Goal: Information Seeking & Learning: Learn about a topic

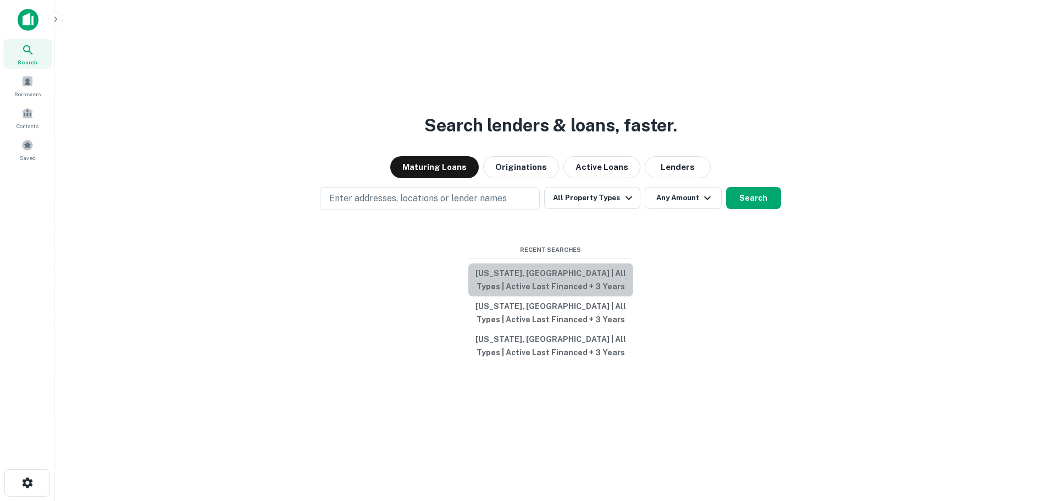
click at [529, 281] on button "[US_STATE], [GEOGRAPHIC_DATA] | All Types | Active Last Financed + 3 Years" at bounding box center [550, 279] width 165 height 33
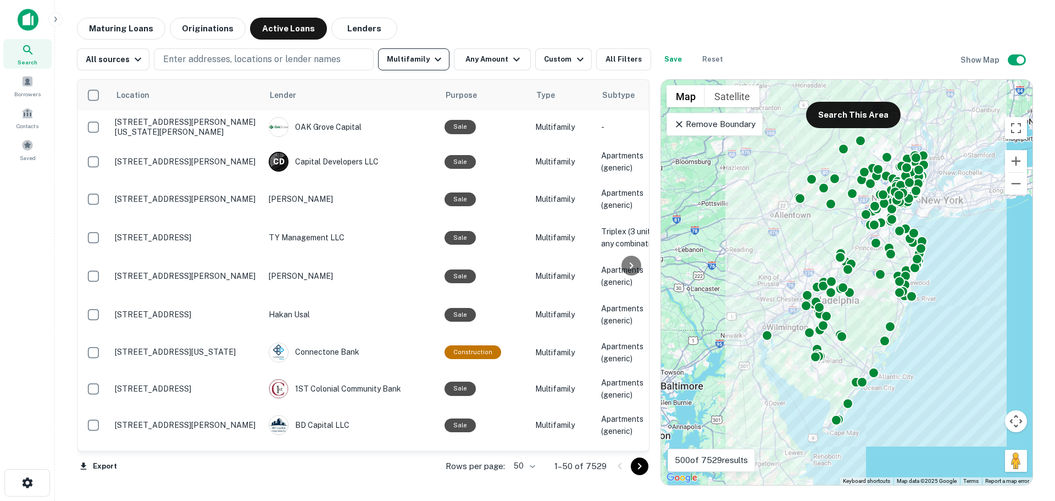
click at [412, 69] on button "Multifamily" at bounding box center [413, 59] width 71 height 22
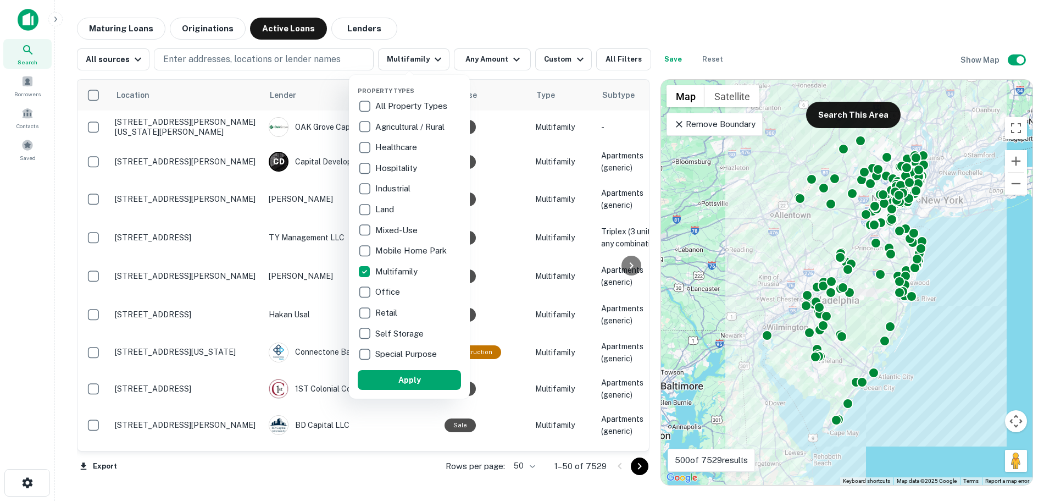
click at [603, 59] on div at bounding box center [527, 250] width 1055 height 501
click at [609, 59] on div at bounding box center [527, 250] width 1055 height 501
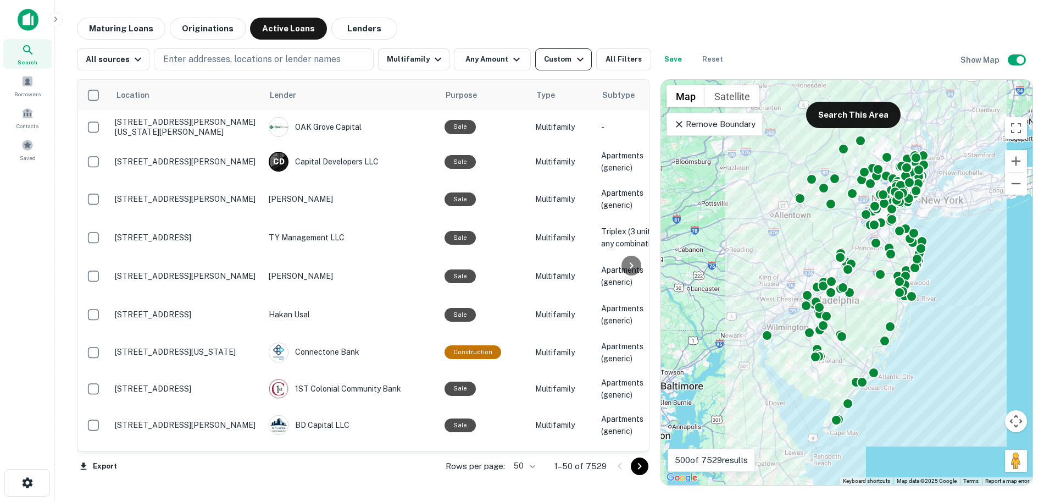
click at [574, 59] on icon "button" at bounding box center [580, 59] width 13 height 13
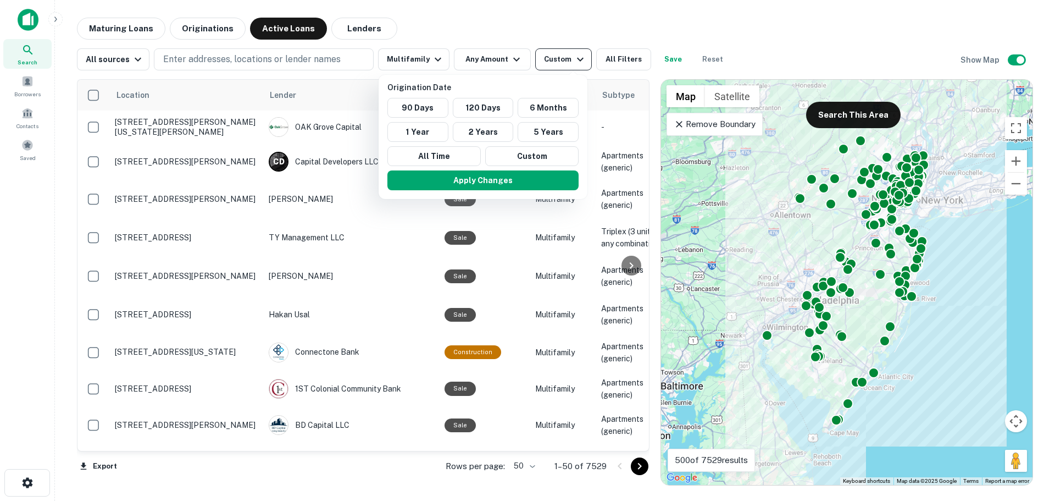
click at [568, 59] on div at bounding box center [527, 250] width 1055 height 501
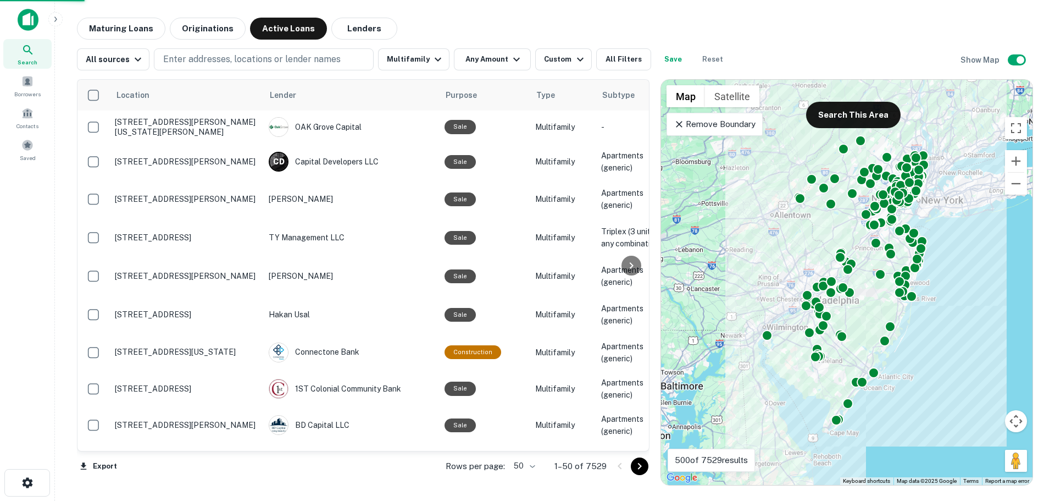
click at [511, 58] on div at bounding box center [527, 250] width 1055 height 501
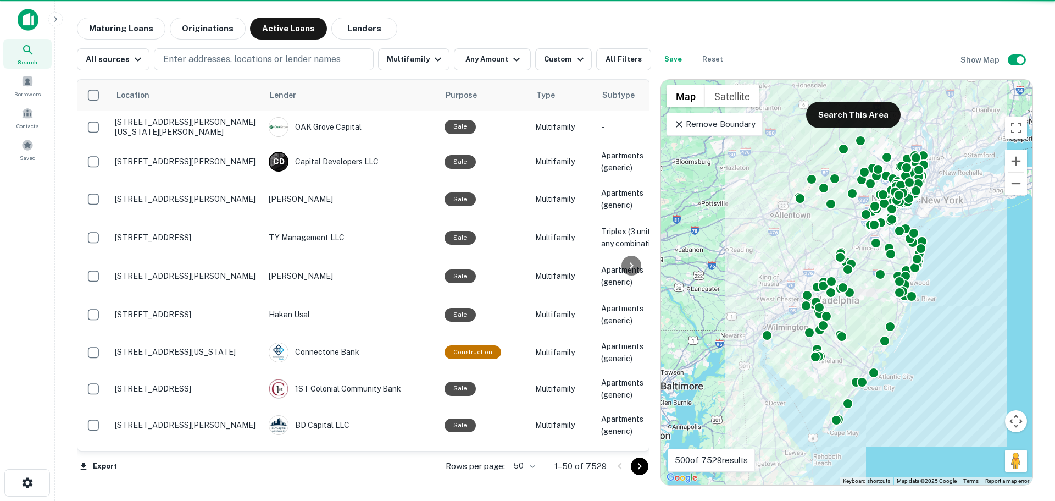
click at [511, 58] on div "Origination Date 90 Days 120 Days 6 Months 1 Year 2 Years 5 Years All Time Cust…" at bounding box center [527, 250] width 1055 height 501
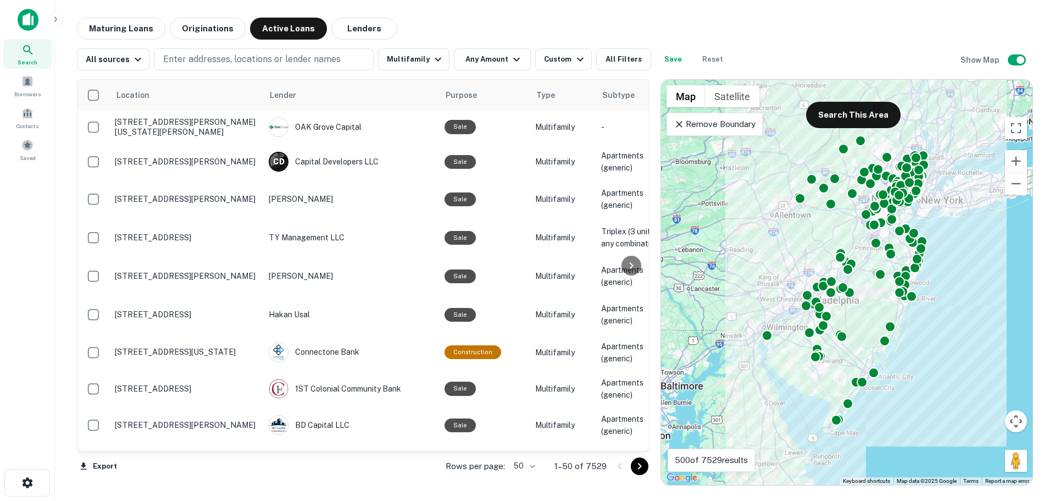
click at [437, 55] on div "Origination Date 90 Days 120 Days 6 Months 1 Year 2 Years 5 Years All Time Cust…" at bounding box center [527, 250] width 1055 height 501
click at [422, 58] on div "Origination Date 90 Days 120 Days 6 Months 1 Year 2 Years 5 Years All Time Cust…" at bounding box center [527, 250] width 1055 height 501
click at [140, 23] on div "Origination Date 90 Days 120 Days 6 Months 1 Year 2 Years 5 Years All Time Cust…" at bounding box center [527, 250] width 1055 height 501
click at [138, 61] on div "Origination Date 90 Days 120 Days 6 Months 1 Year 2 Years 5 Years All Time Cust…" at bounding box center [527, 250] width 1055 height 501
click at [32, 55] on div "Origination Date 90 Days 120 Days 6 Months 1 Year 2 Years 5 Years All Time Cust…" at bounding box center [527, 250] width 1055 height 501
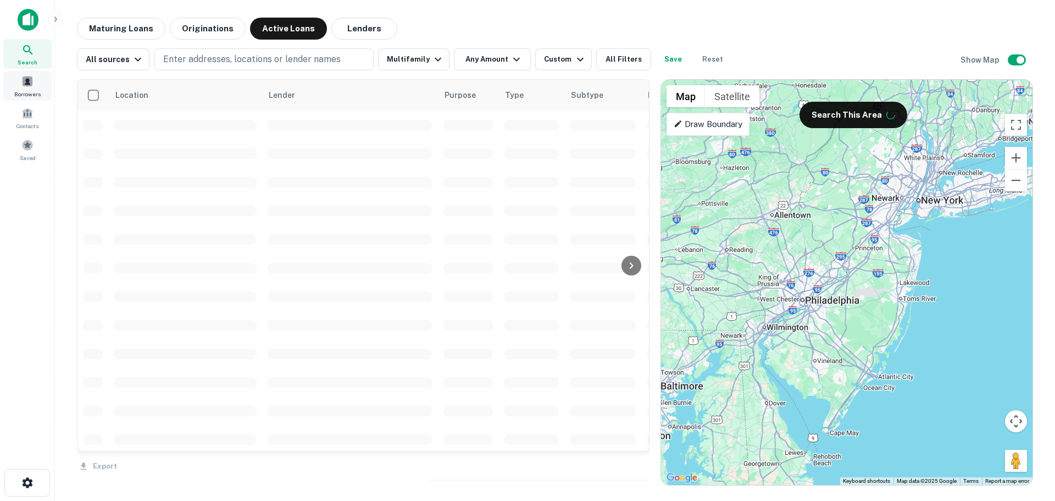
click at [30, 82] on span at bounding box center [27, 81] width 12 height 12
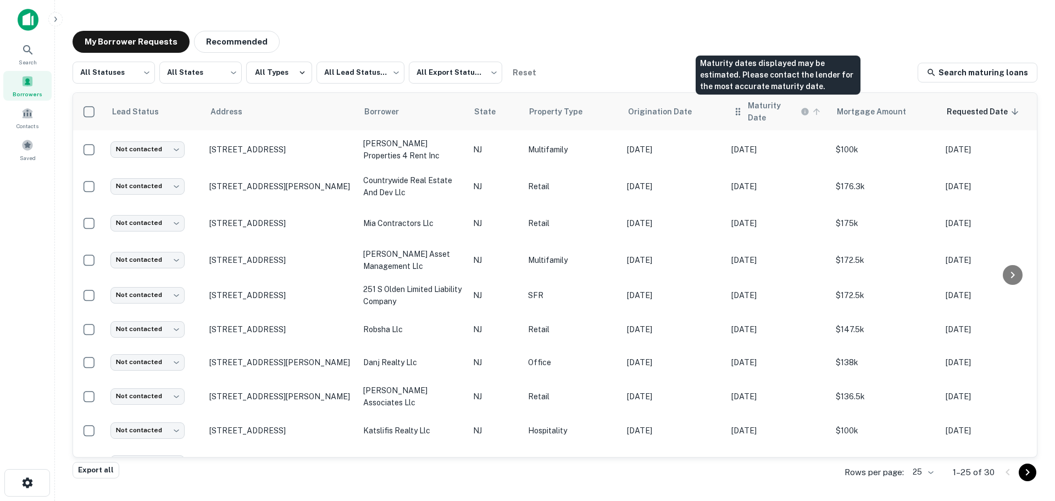
click at [781, 113] on h6 "Maturity Date" at bounding box center [773, 111] width 51 height 24
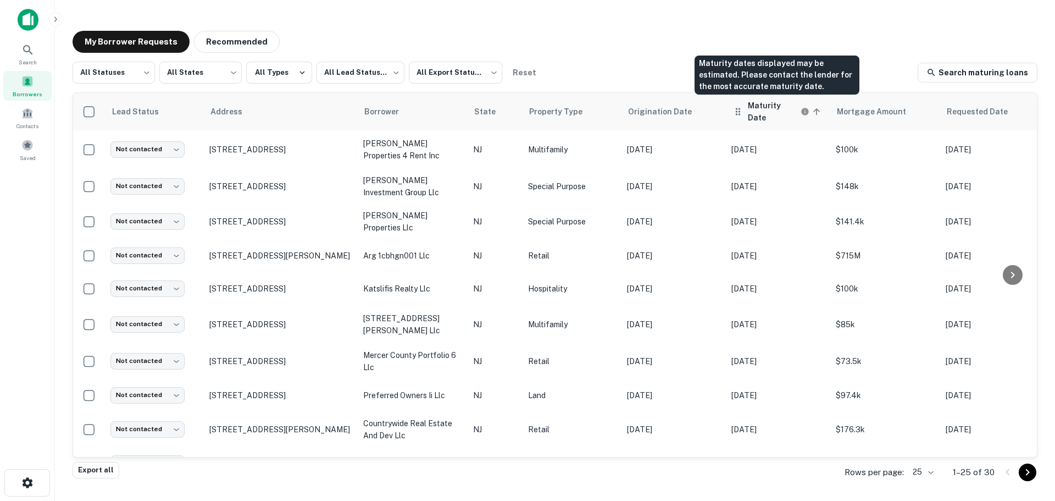
click at [781, 113] on h6 "Maturity Date" at bounding box center [773, 111] width 51 height 24
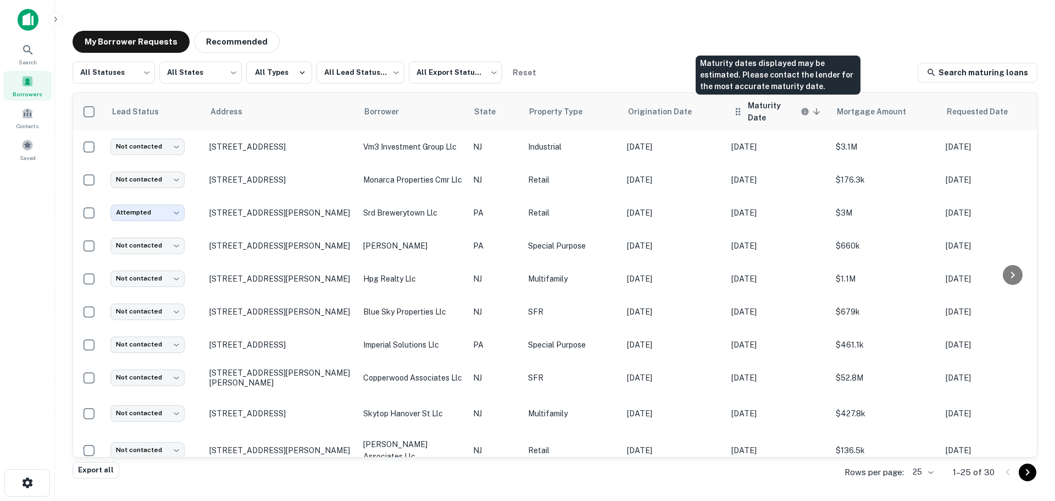
click at [783, 104] on h6 "Maturity Date" at bounding box center [773, 111] width 51 height 24
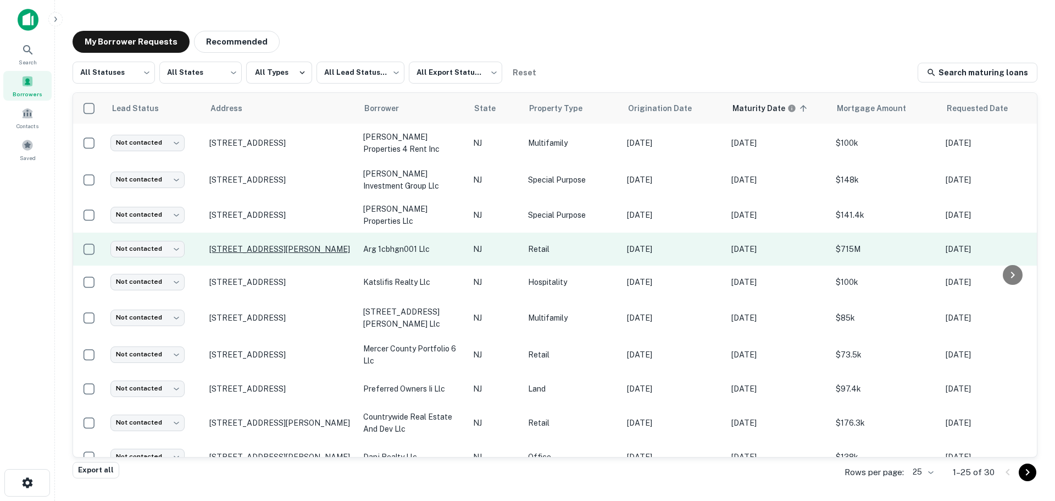
click at [288, 246] on p "140 Mercer St Hightstown, NJ 08520" at bounding box center [280, 249] width 143 height 10
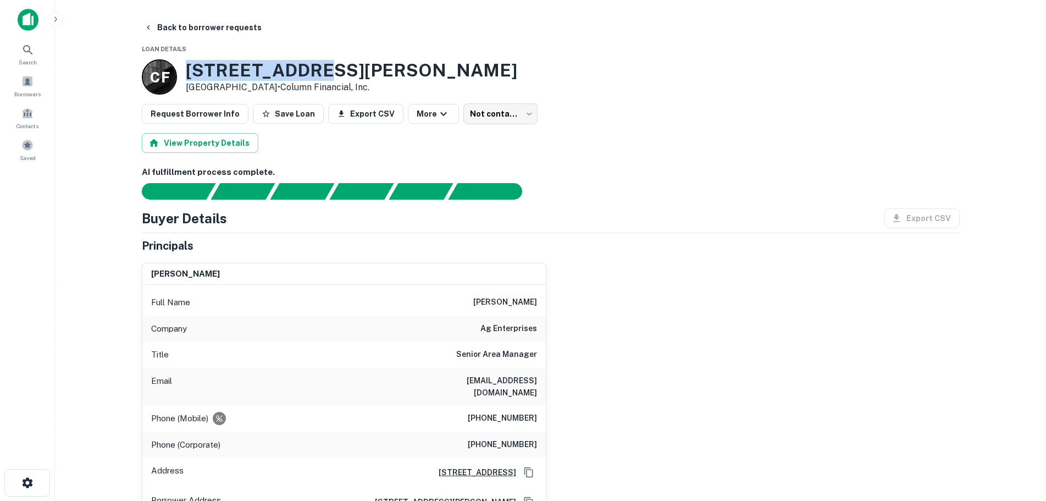
drag, startPoint x: 338, startPoint y: 73, endPoint x: 188, endPoint y: 62, distance: 149.8
click at [188, 62] on h3 "140 Mercer St" at bounding box center [351, 70] width 331 height 21
copy h3 "140 Mercer St"
click at [171, 30] on button "Back to borrower requests" at bounding box center [203, 28] width 126 height 20
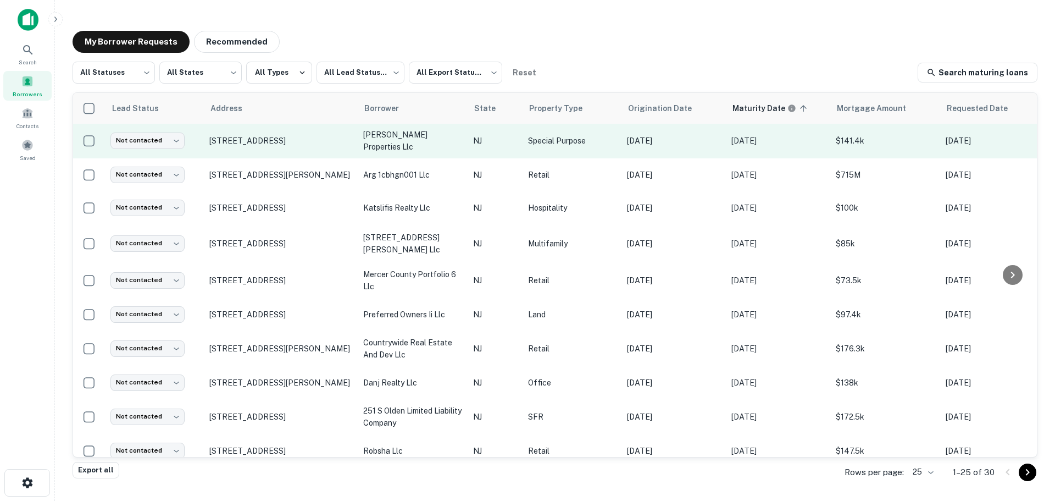
scroll to position [74, 0]
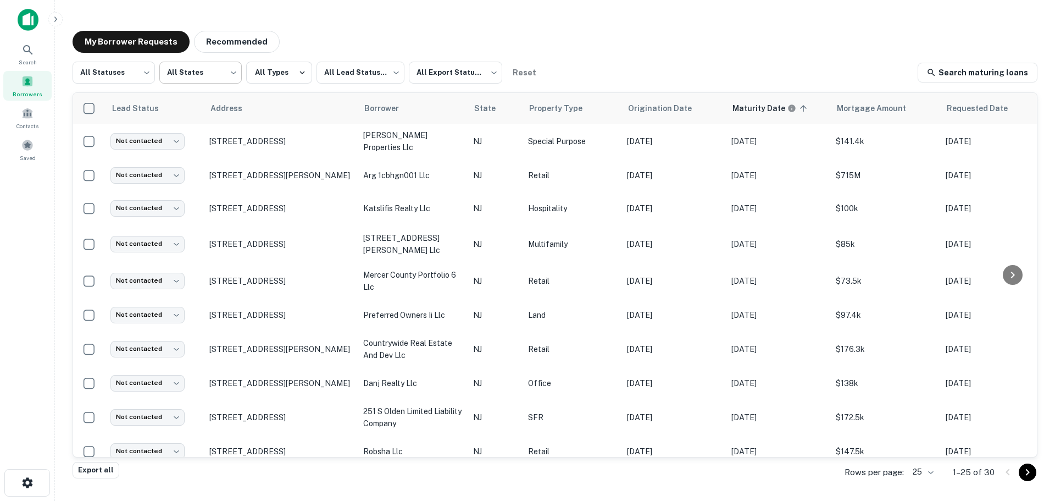
click at [230, 73] on body "Search Borrowers Contacts Saved My Borrower Requests Recommended All Statuses *…" at bounding box center [527, 250] width 1055 height 501
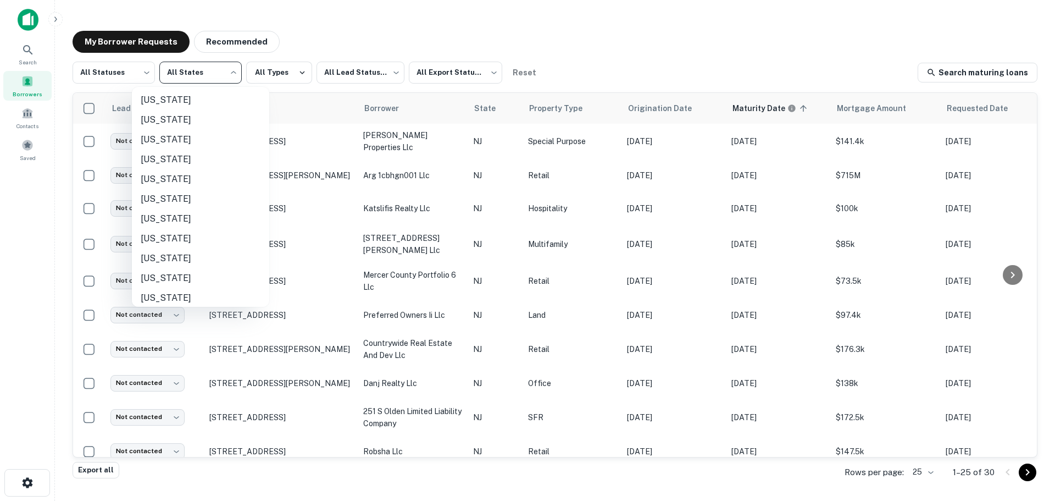
scroll to position [93, 0]
click at [608, 63] on div at bounding box center [527, 250] width 1055 height 501
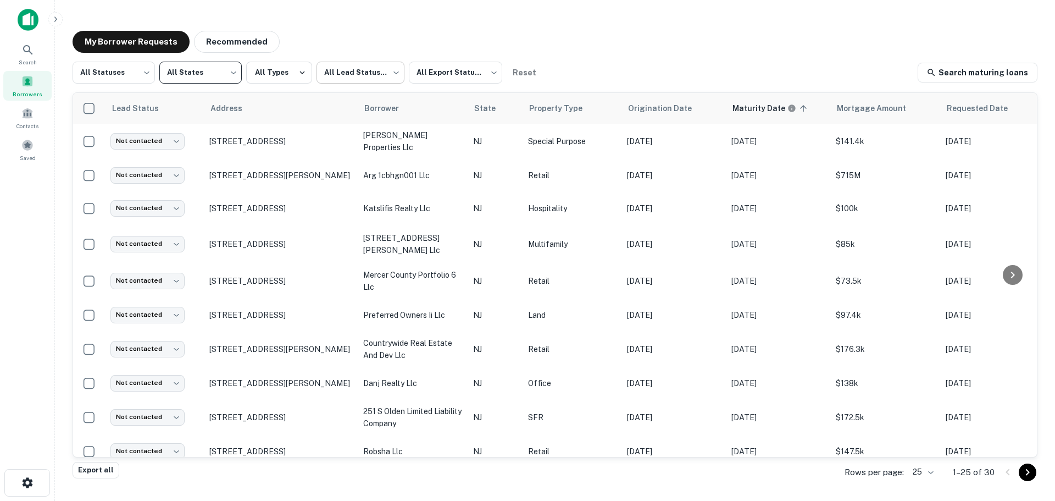
click at [372, 79] on body "Search Borrowers Contacts Saved My Borrower Requests Recommended All Statuses *…" at bounding box center [527, 250] width 1055 height 501
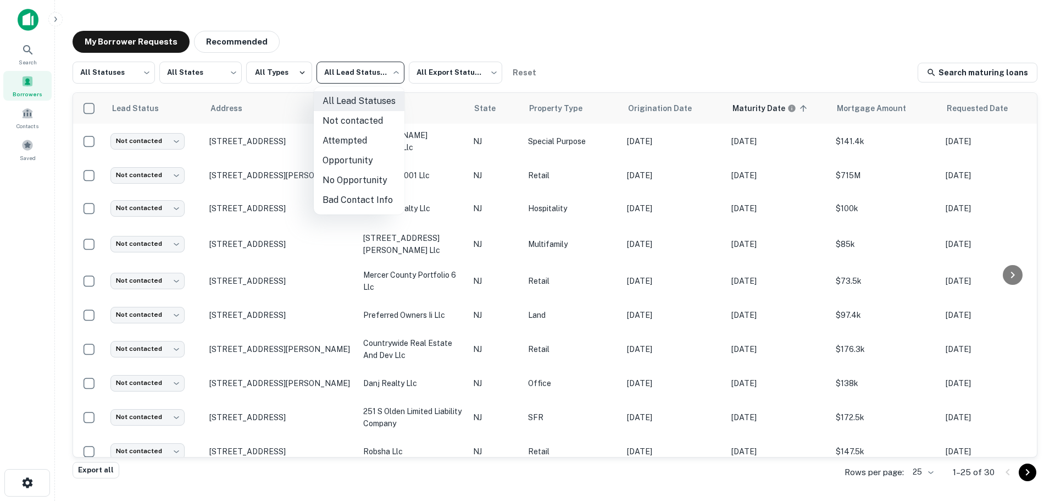
click at [372, 79] on div at bounding box center [527, 250] width 1055 height 501
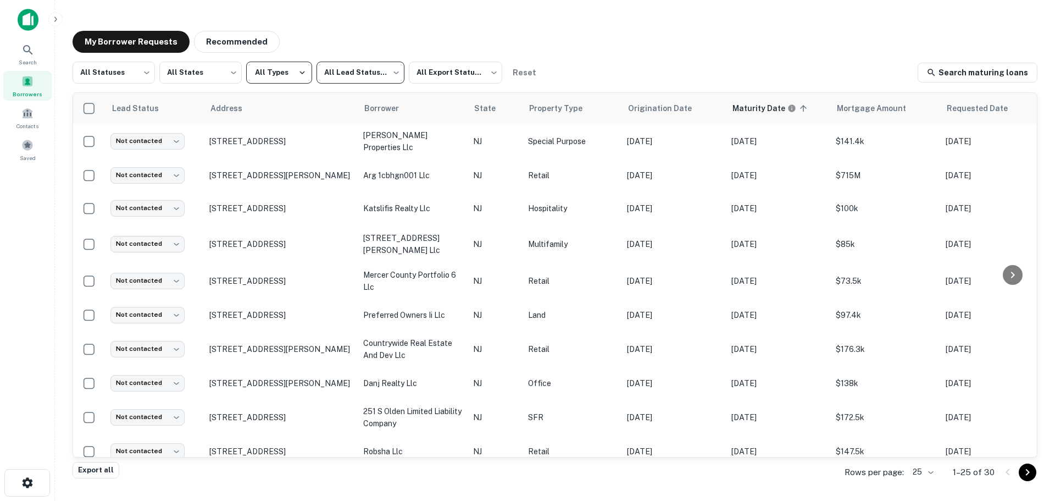
click at [299, 70] on icon "button" at bounding box center [302, 73] width 10 height 10
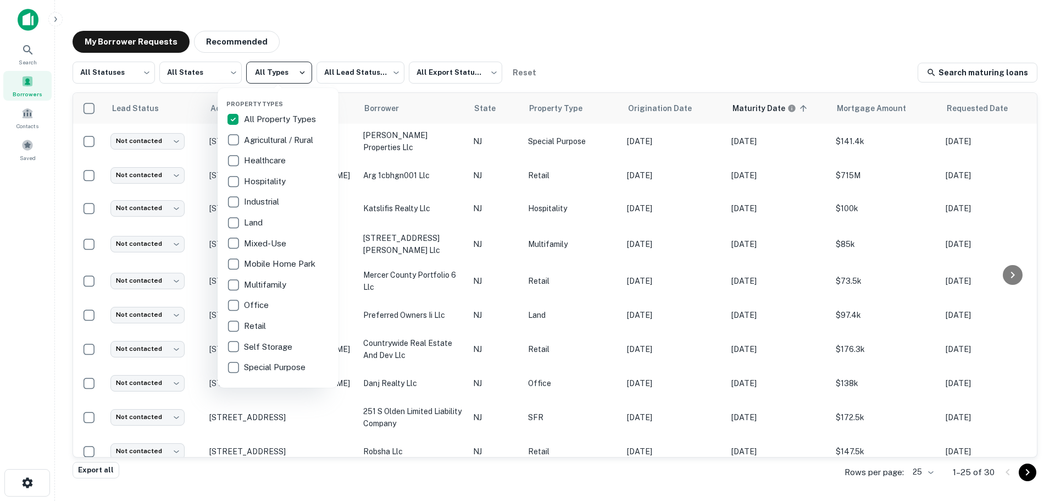
click at [299, 70] on div at bounding box center [527, 250] width 1055 height 501
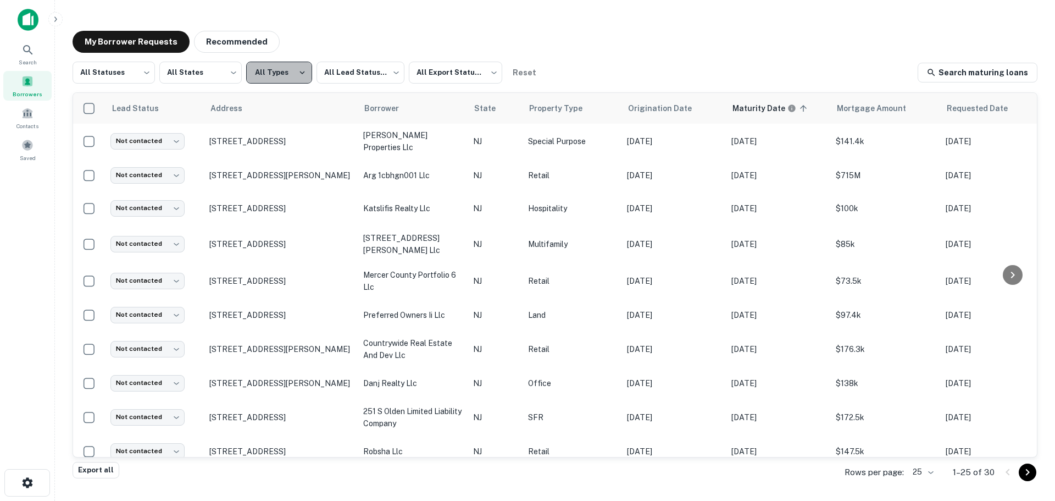
click at [290, 67] on button "All Types" at bounding box center [279, 73] width 66 height 22
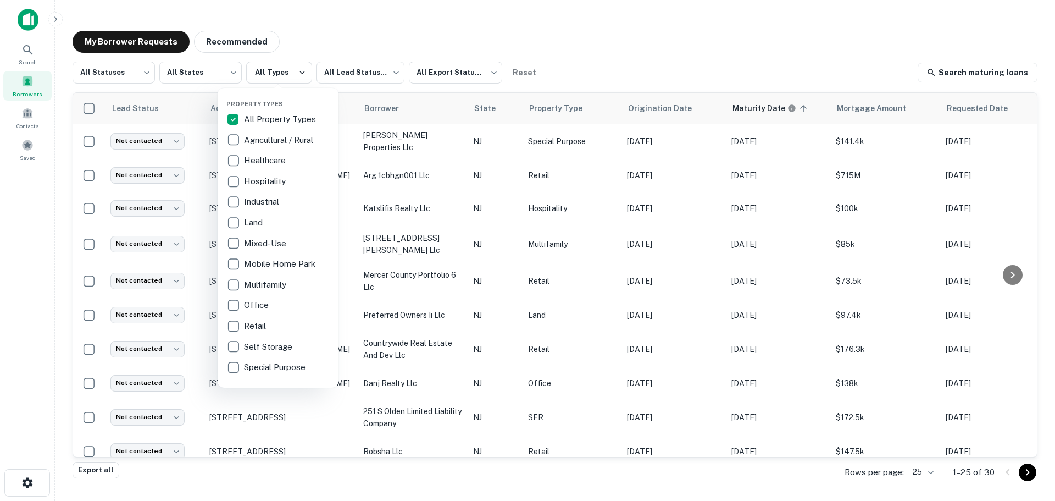
click at [425, 418] on div at bounding box center [527, 250] width 1055 height 501
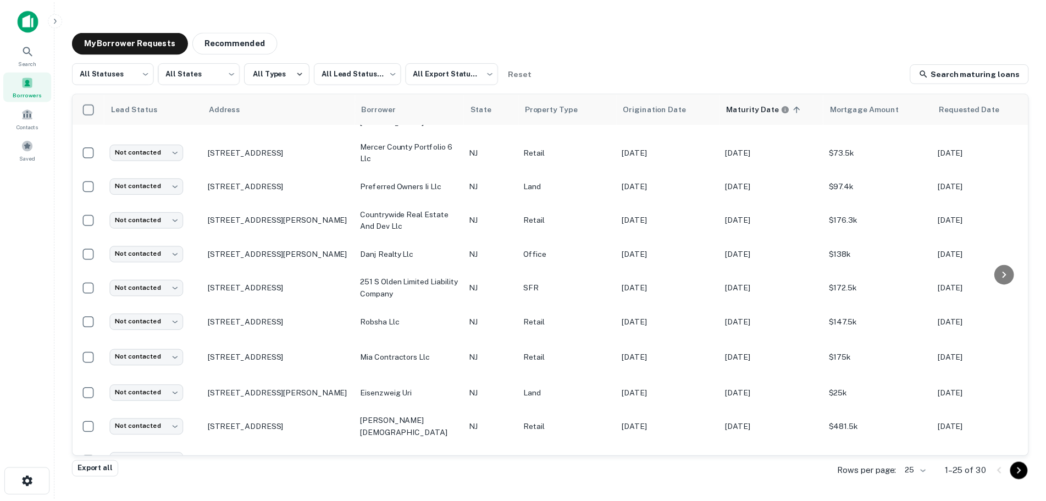
scroll to position [232, 0]
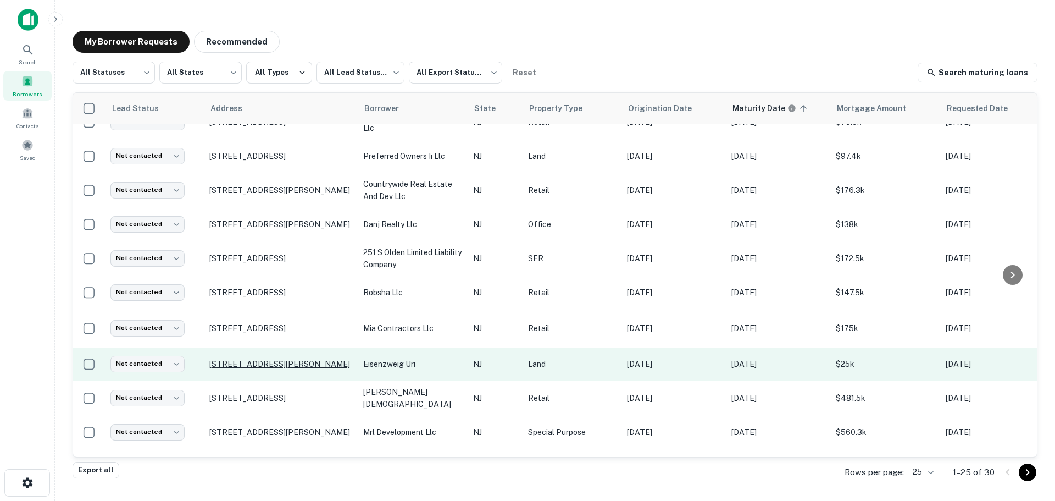
click at [335, 362] on p "36 Woodland Dr Princeton, NJ 08540" at bounding box center [280, 364] width 143 height 10
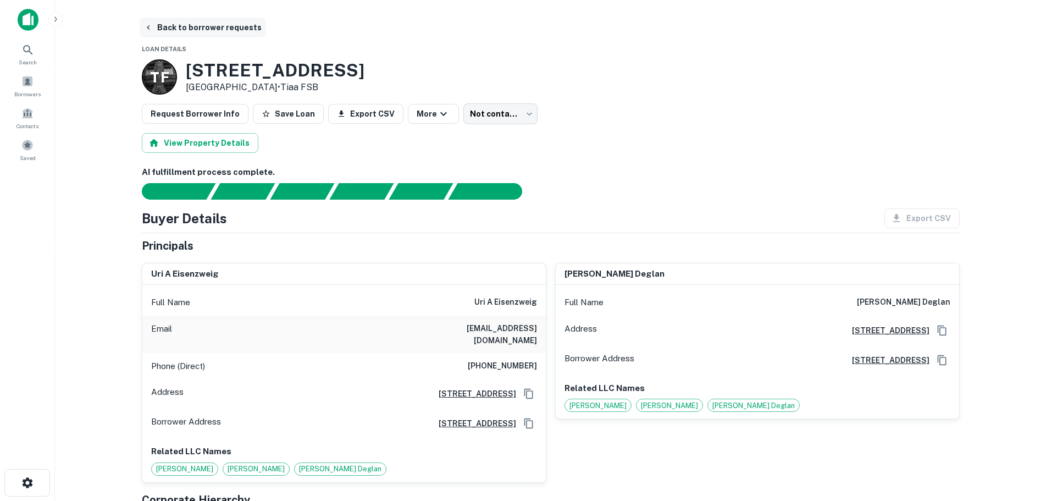
click at [191, 30] on button "Back to borrower requests" at bounding box center [203, 28] width 126 height 20
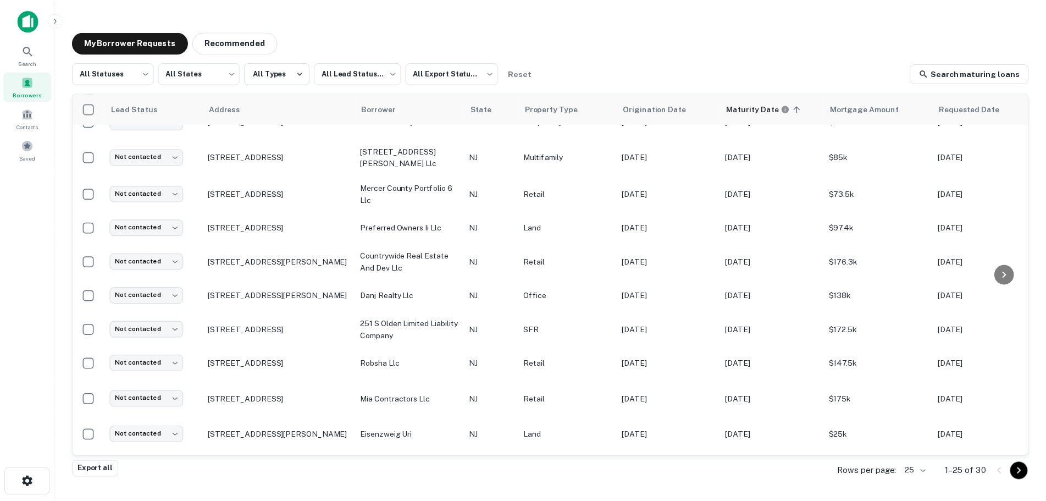
scroll to position [160, 0]
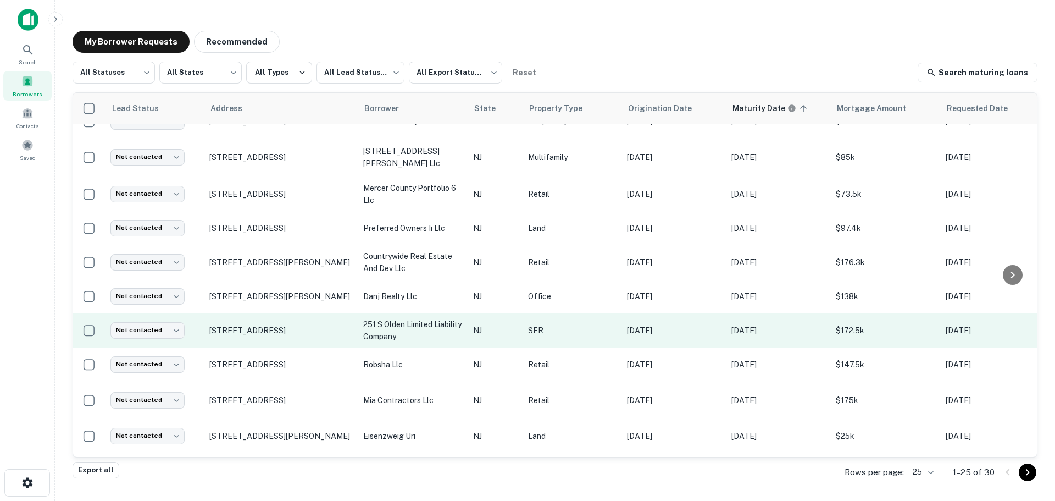
click at [243, 330] on p "251 S Olden Ave Trenton, NJ 08629" at bounding box center [280, 330] width 143 height 10
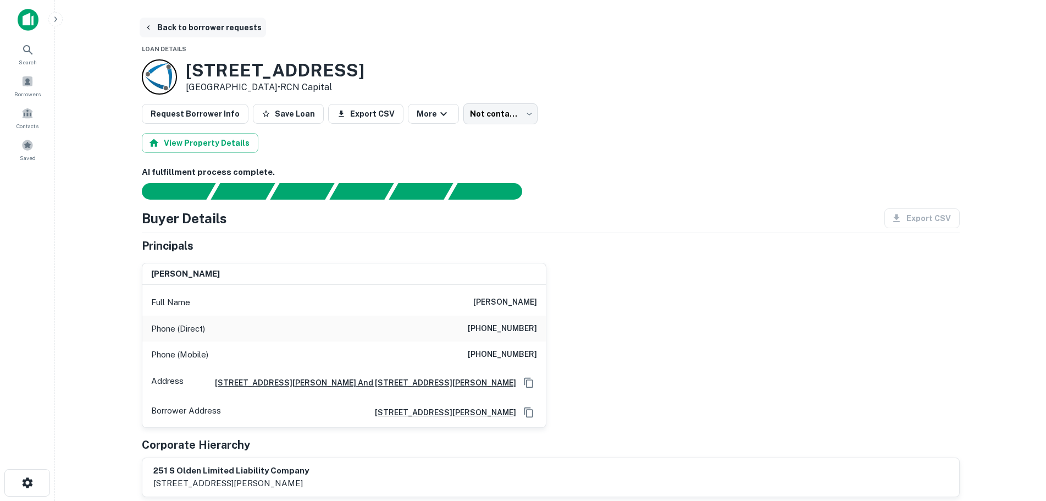
click at [211, 27] on button "Back to borrower requests" at bounding box center [203, 28] width 126 height 20
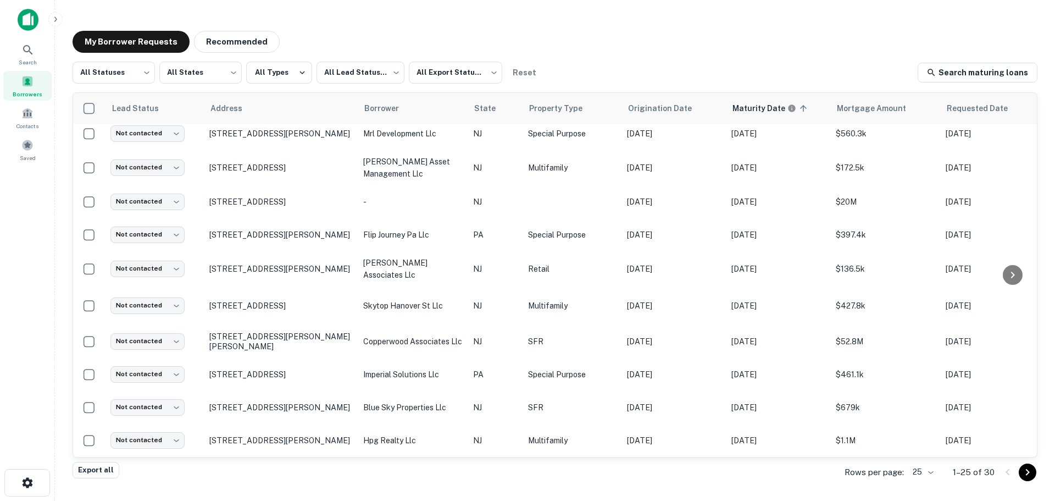
scroll to position [533, 0]
click at [1024, 474] on icon "Go to next page" at bounding box center [1027, 471] width 13 height 13
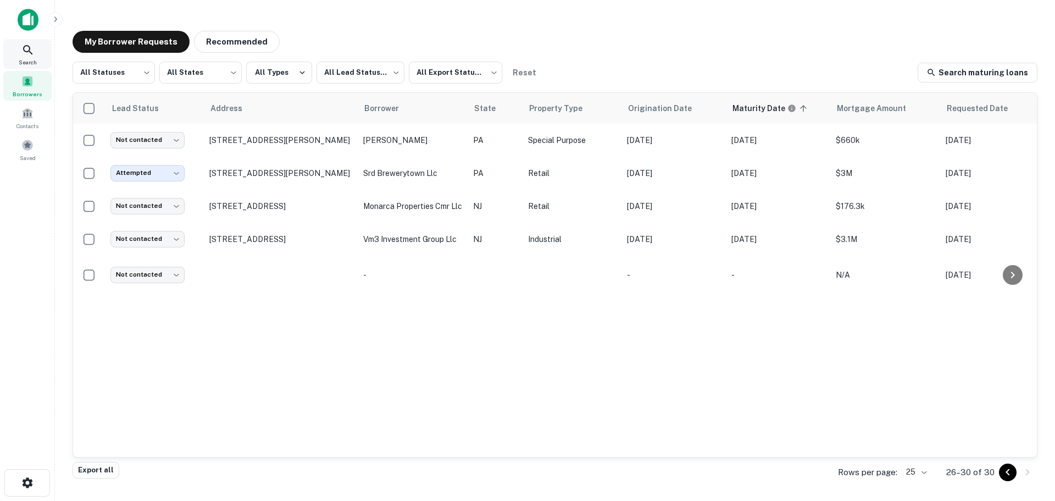
click at [32, 61] on span "Search" at bounding box center [28, 62] width 18 height 9
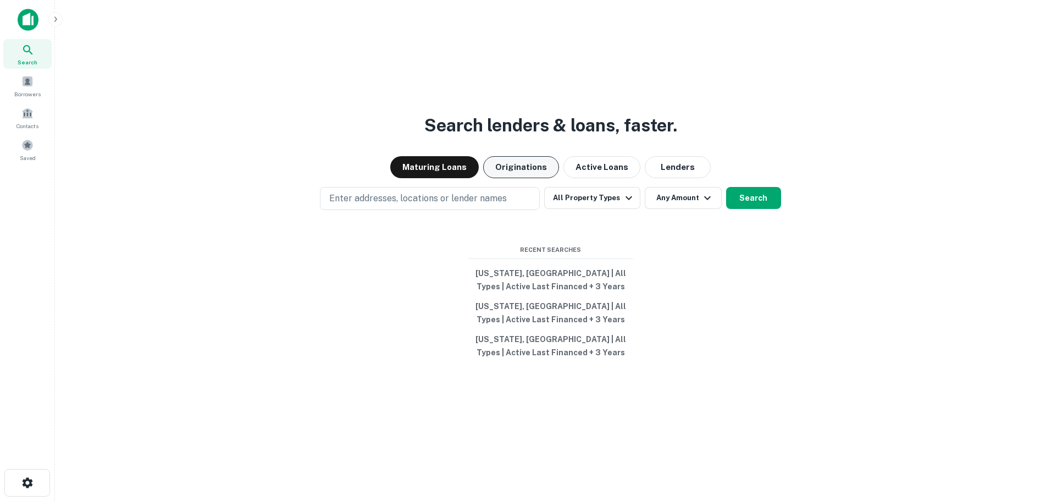
click at [535, 175] on button "Originations" at bounding box center [521, 167] width 76 height 22
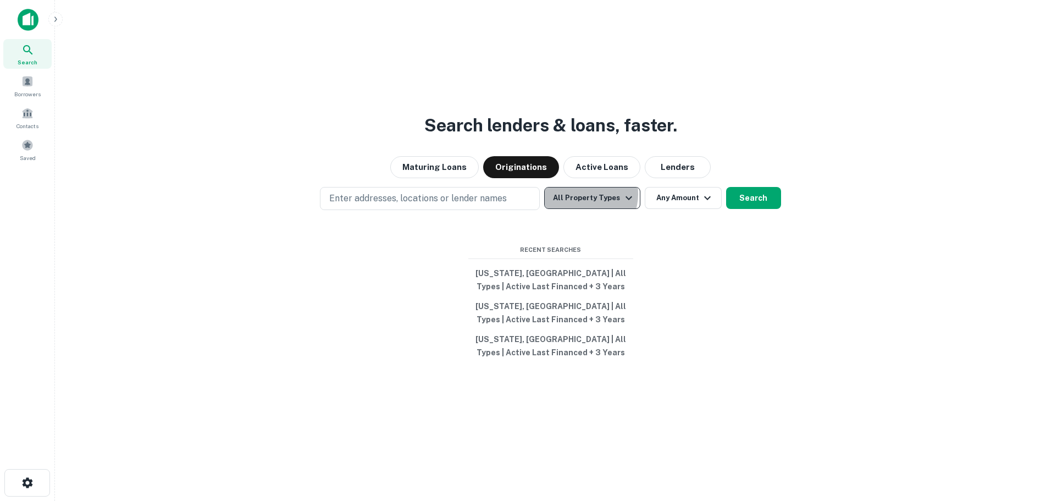
click at [588, 194] on button "All Property Types" at bounding box center [592, 198] width 96 height 22
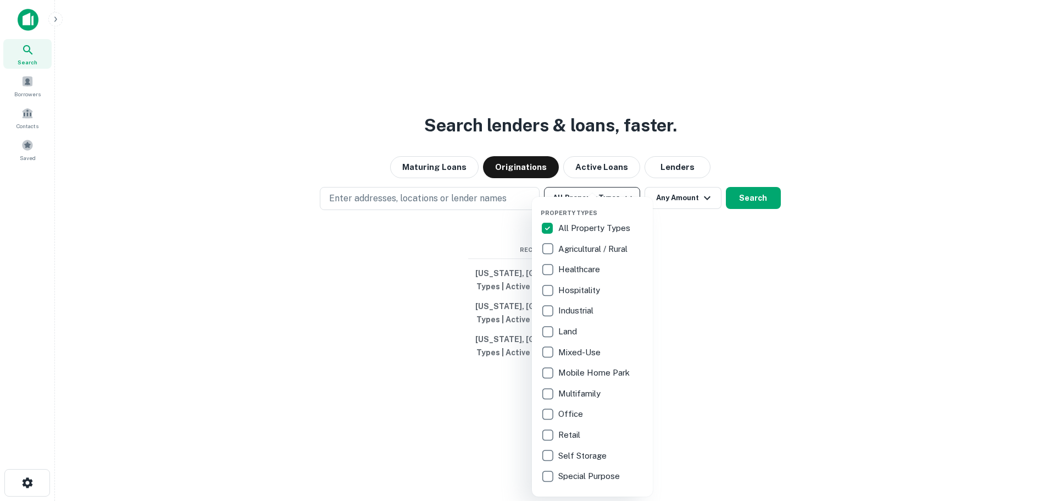
click at [588, 194] on div at bounding box center [527, 250] width 1055 height 501
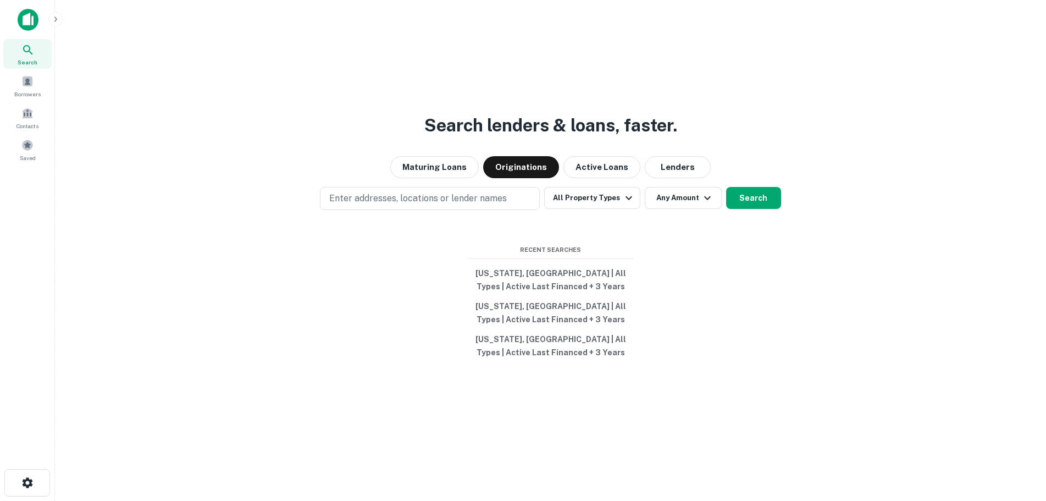
click at [653, 196] on button "Any Amount" at bounding box center [682, 198] width 77 height 22
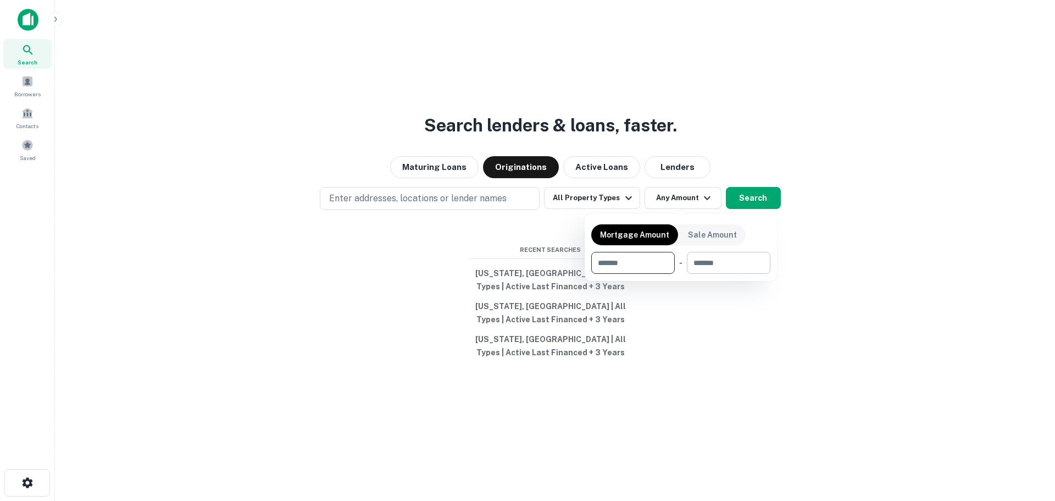
click at [697, 264] on input "number" at bounding box center [725, 263] width 76 height 22
type input "*"
type input "*******"
click at [725, 290] on div at bounding box center [527, 250] width 1055 height 501
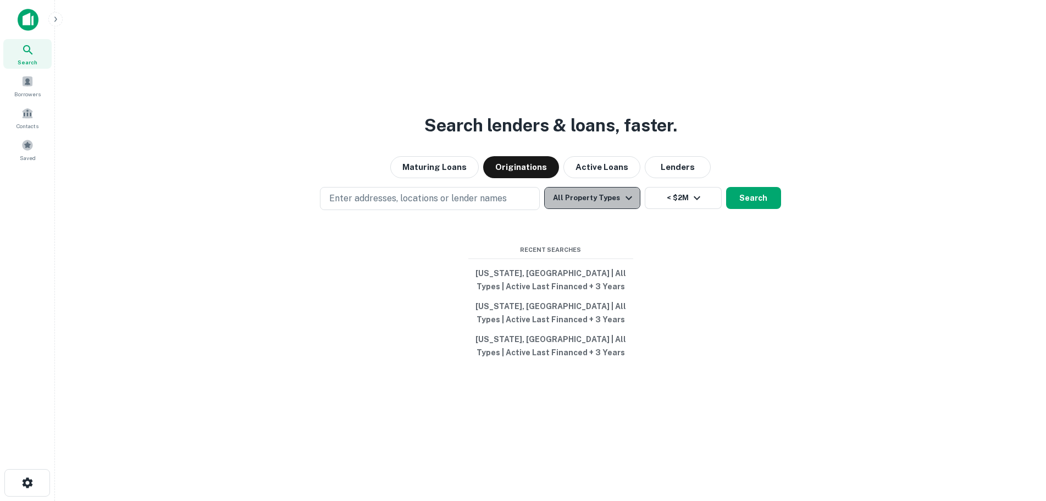
click at [609, 194] on button "All Property Types" at bounding box center [592, 198] width 96 height 22
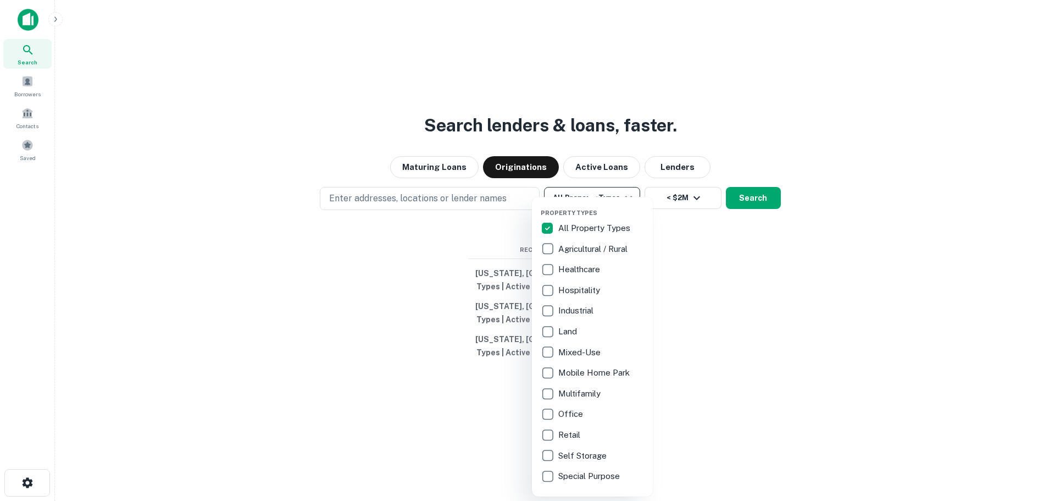
click at [609, 194] on div at bounding box center [527, 250] width 1055 height 501
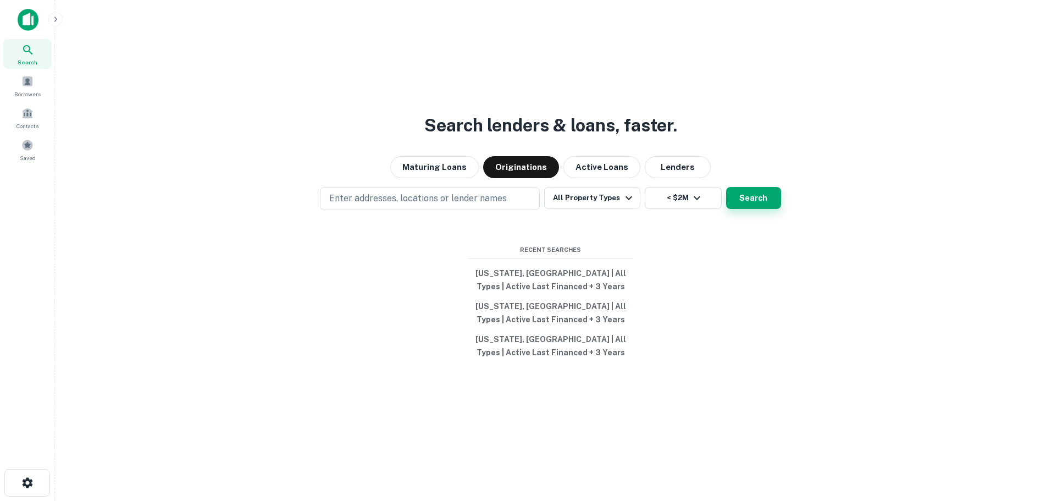
click at [740, 204] on button "Search" at bounding box center [753, 198] width 55 height 22
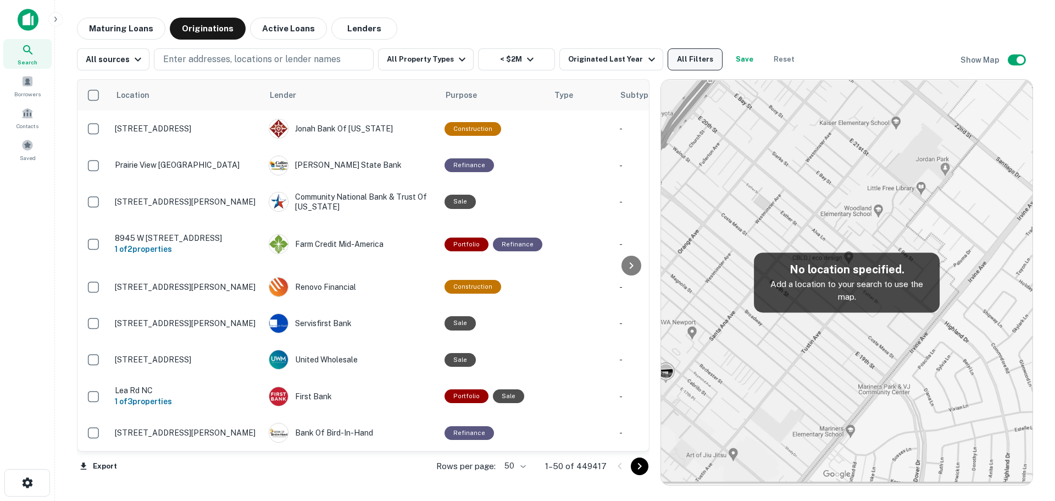
click at [690, 65] on button "All Filters" at bounding box center [695, 59] width 55 height 22
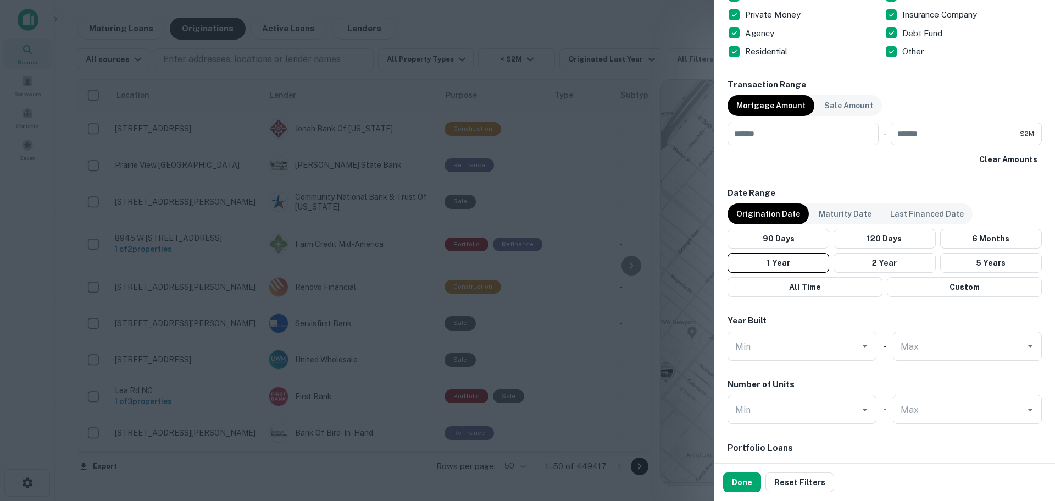
scroll to position [646, 0]
click at [745, 474] on button "Done" at bounding box center [742, 482] width 38 height 20
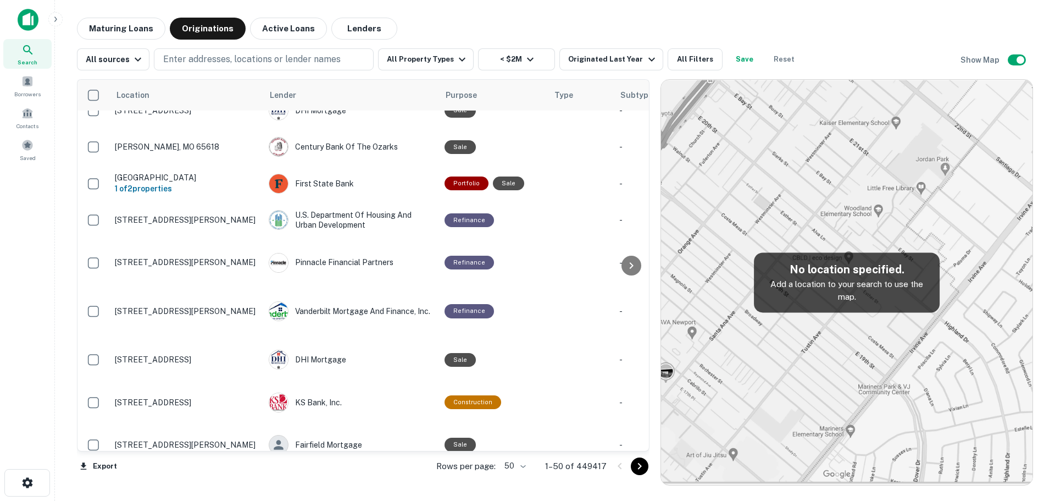
scroll to position [1386, 0]
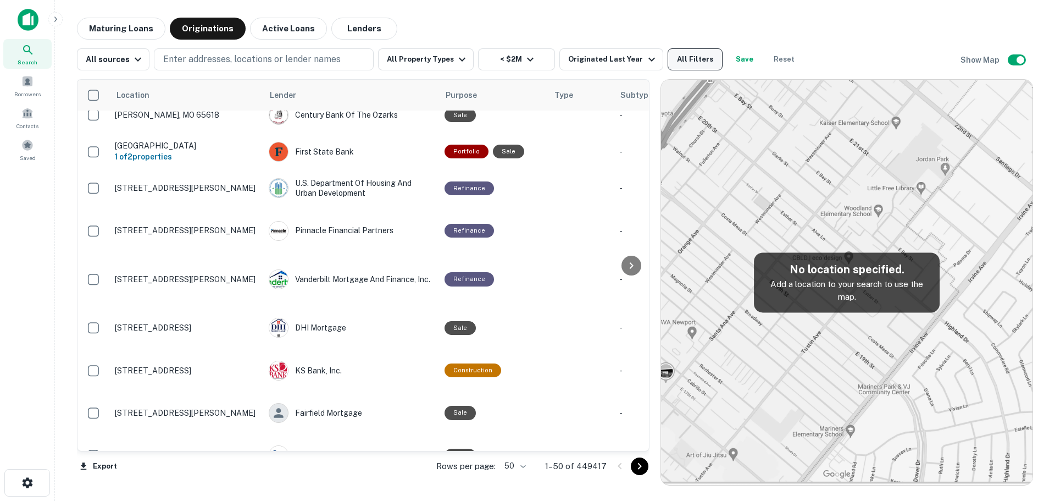
click at [691, 63] on button "All Filters" at bounding box center [695, 59] width 55 height 22
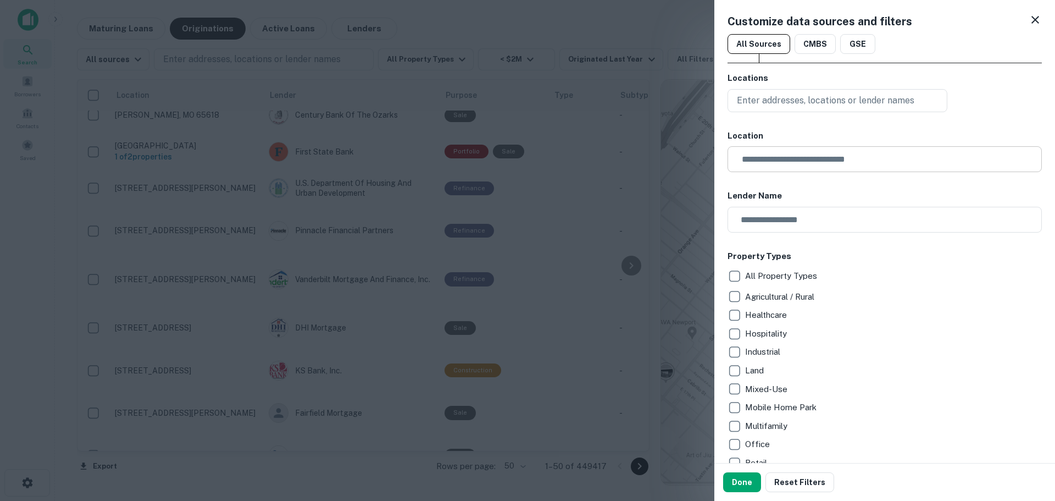
click at [807, 166] on input "text" at bounding box center [888, 159] width 307 height 26
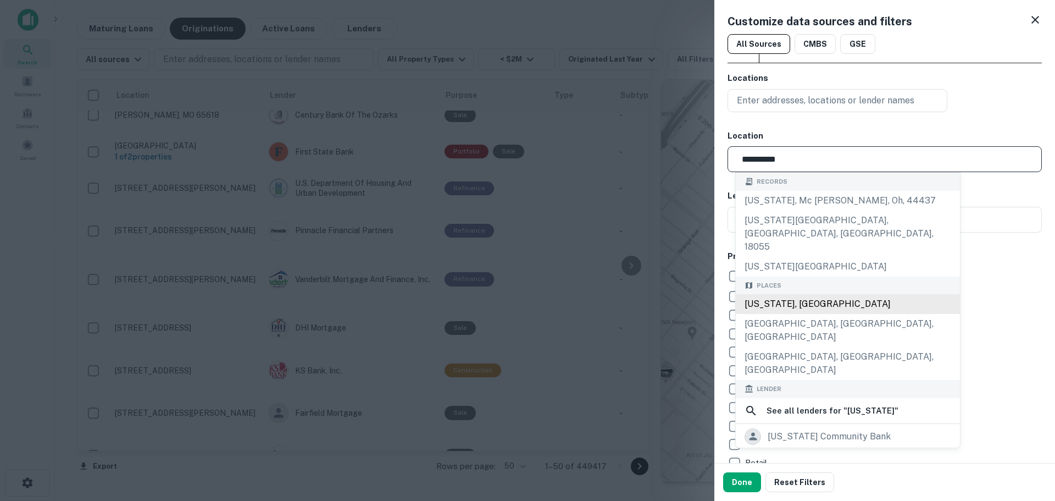
click at [781, 294] on div "[US_STATE], [GEOGRAPHIC_DATA]" at bounding box center [848, 304] width 224 height 20
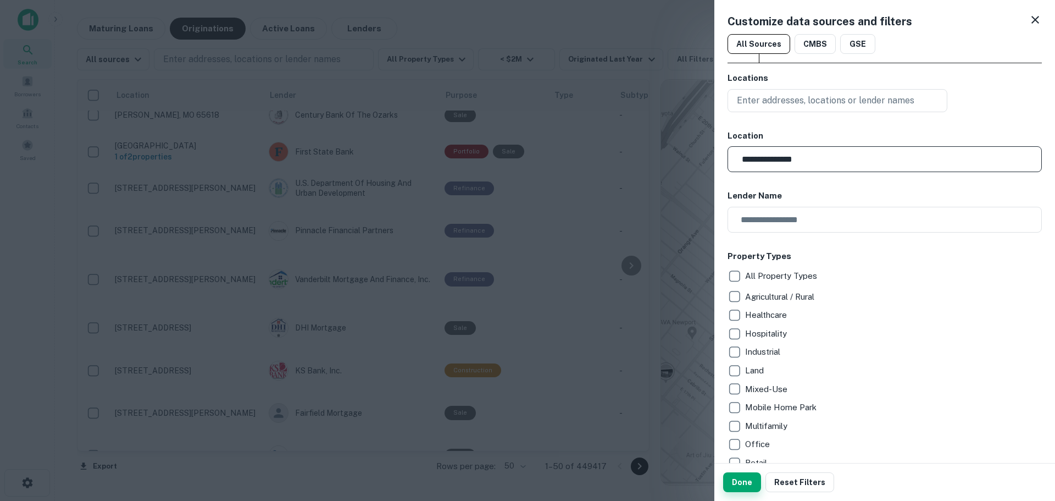
type input "**********"
click at [743, 485] on button "Done" at bounding box center [742, 482] width 38 height 20
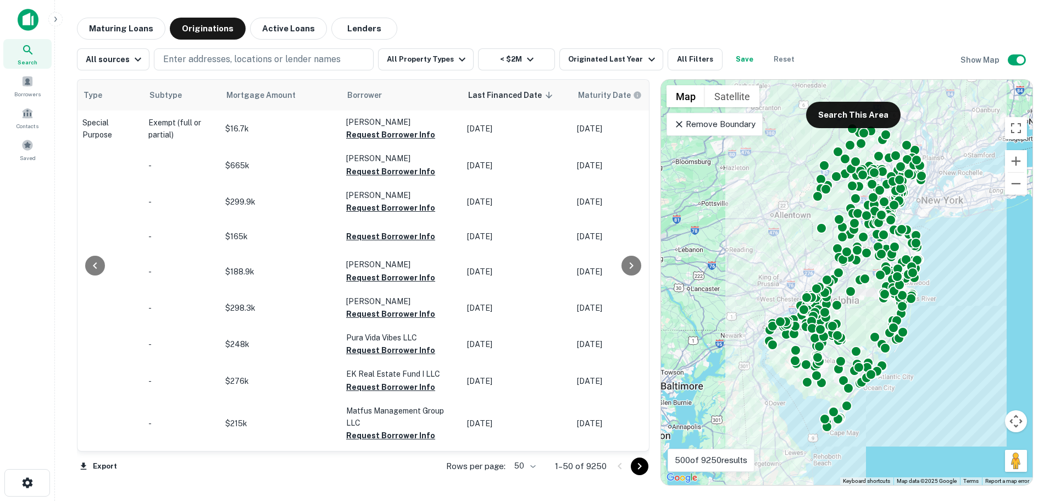
scroll to position [0, 442]
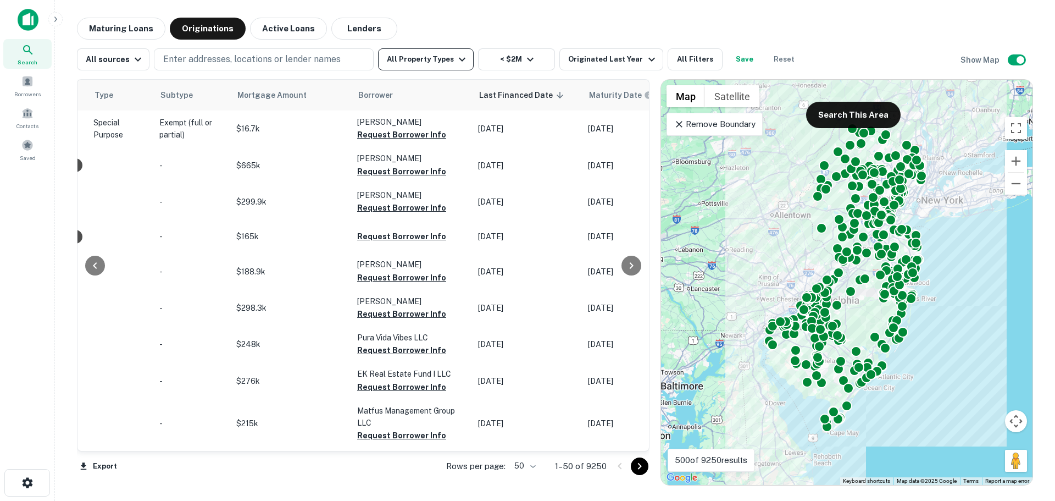
click at [414, 65] on button "All Property Types" at bounding box center [426, 59] width 96 height 22
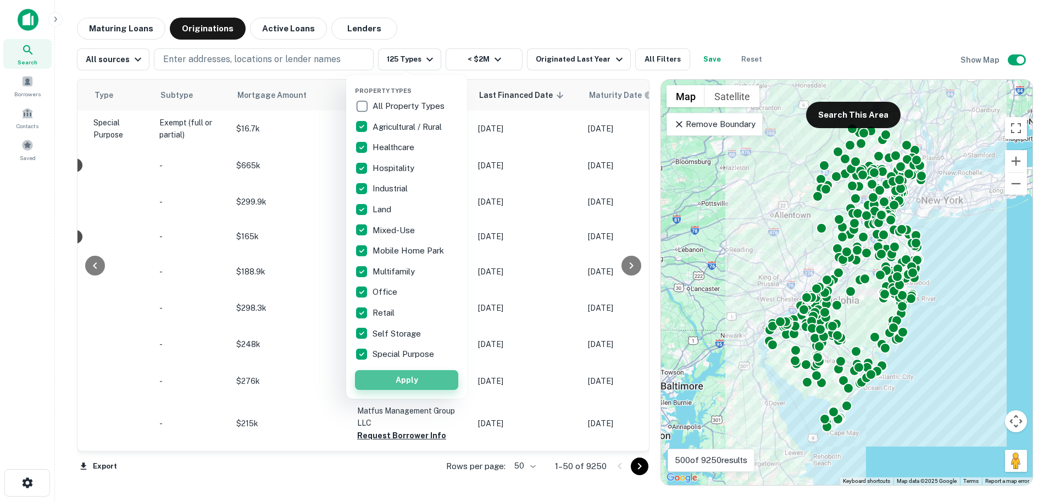
click at [380, 370] on button "Apply" at bounding box center [406, 380] width 103 height 20
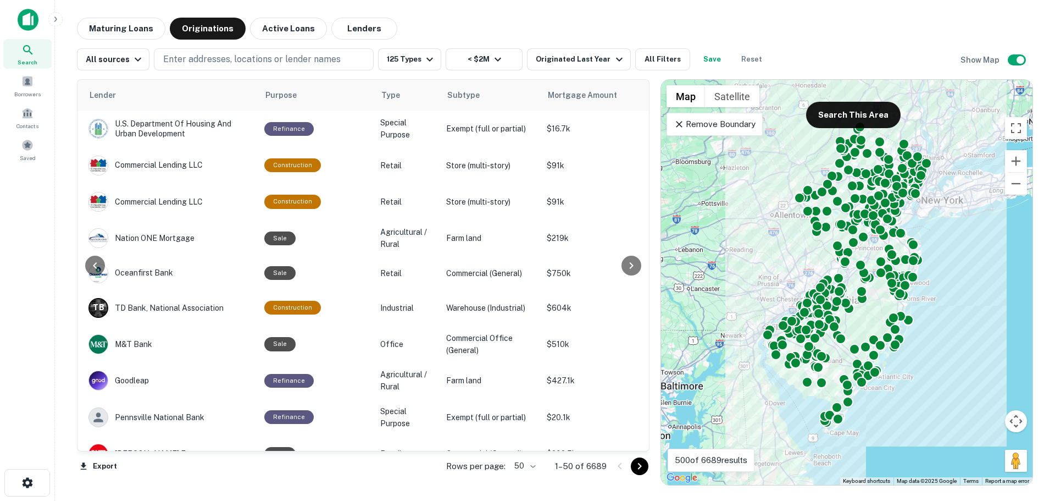
scroll to position [0, 236]
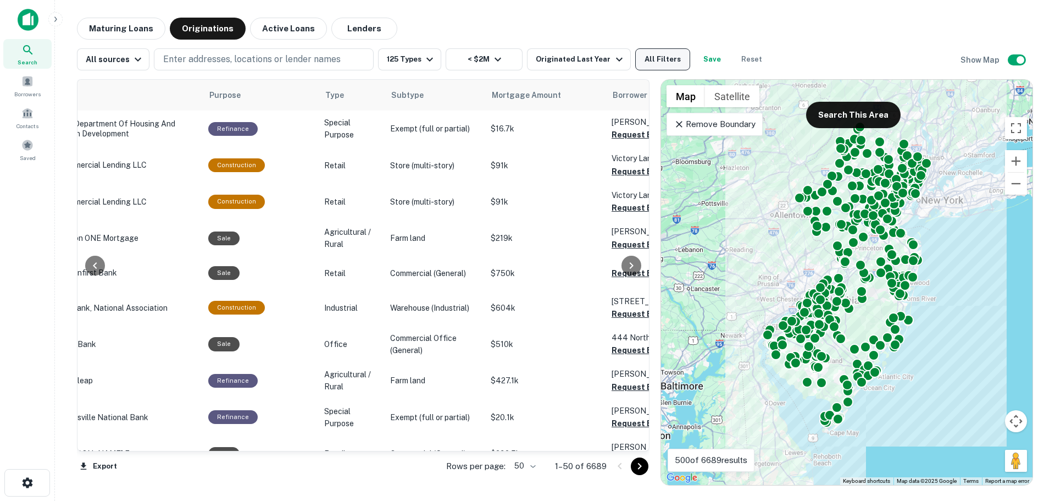
click at [635, 60] on button "All Filters" at bounding box center [662, 59] width 55 height 22
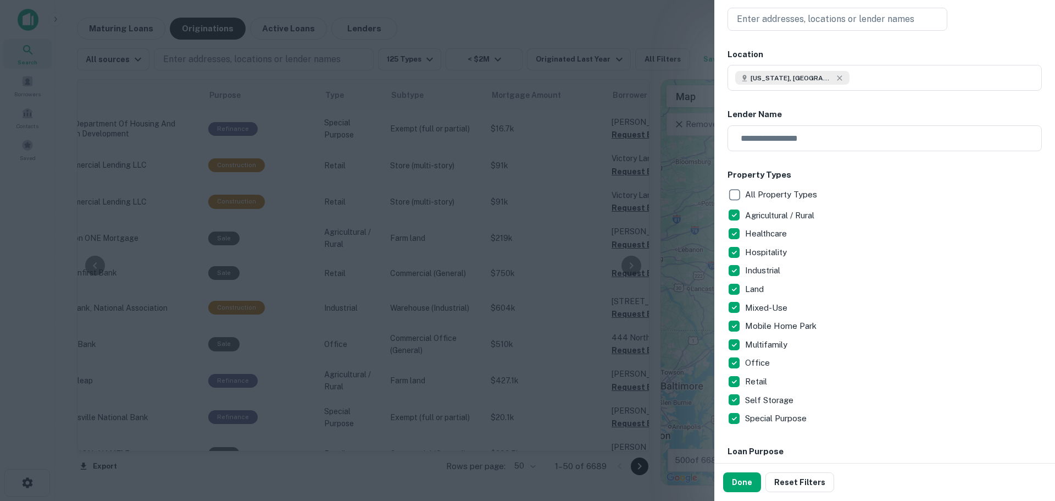
scroll to position [82, 0]
click at [794, 477] on button "Reset Filters" at bounding box center [799, 482] width 69 height 20
click at [794, 85] on input "text" at bounding box center [888, 77] width 307 height 26
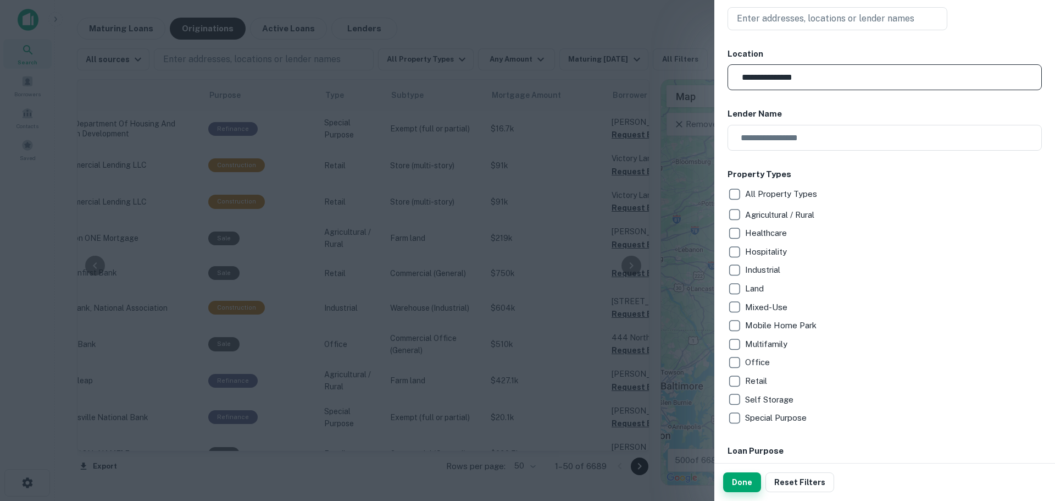
type input "**********"
click at [741, 476] on button "Done" at bounding box center [742, 482] width 38 height 20
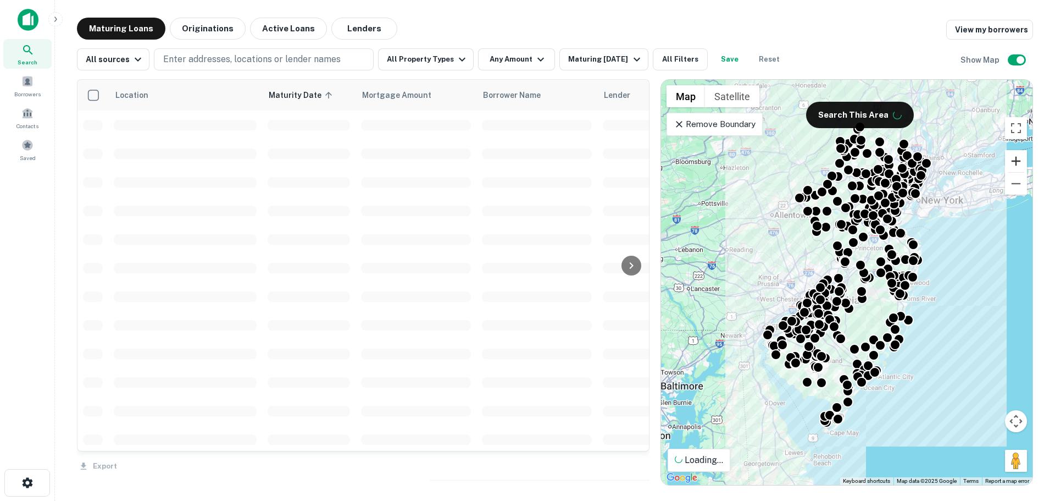
click at [1018, 168] on button "Zoom in" at bounding box center [1016, 161] width 22 height 22
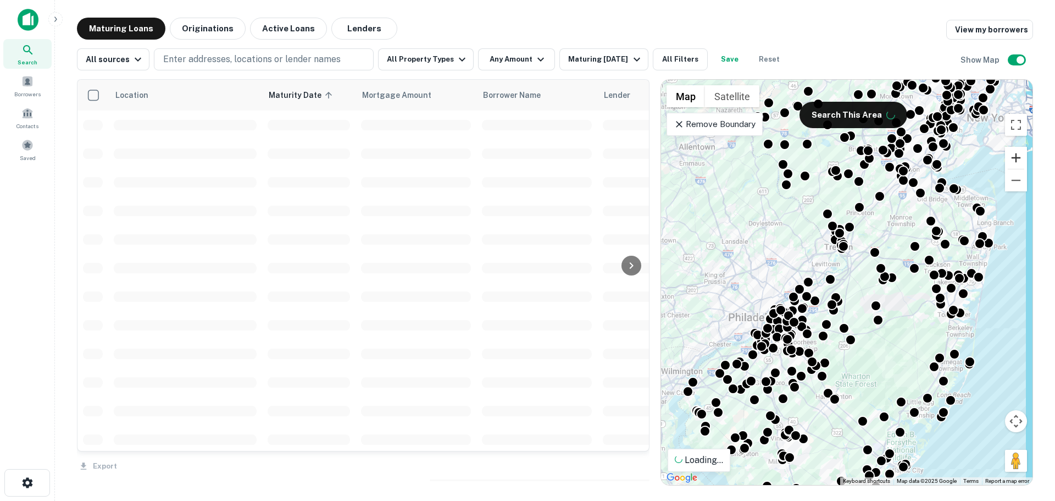
click at [1018, 168] on button "Zoom in" at bounding box center [1016, 158] width 22 height 22
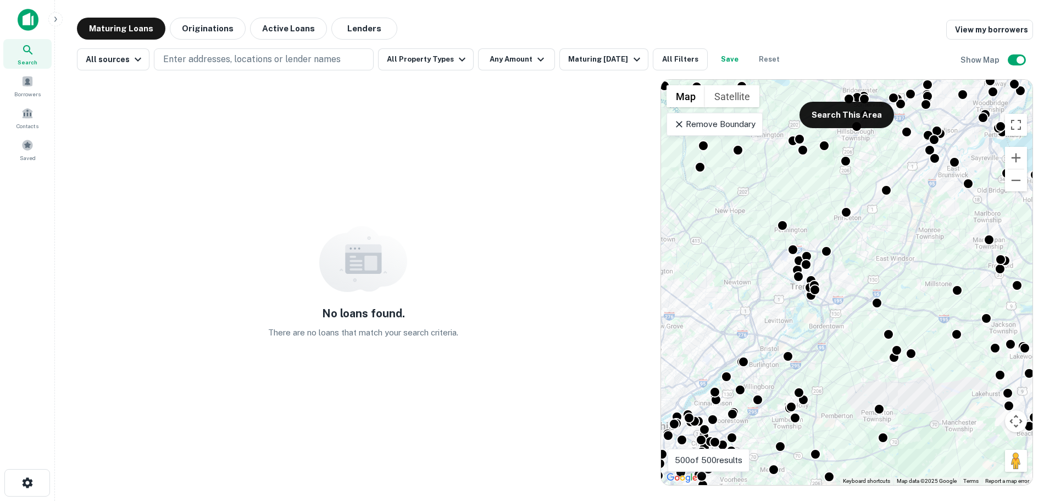
drag, startPoint x: 891, startPoint y: 204, endPoint x: 863, endPoint y: 285, distance: 85.1
click at [863, 285] on div "To activate drag with keyboard, press Alt + Enter. Once in keyboard drag state,…" at bounding box center [846, 282] width 371 height 405
click at [1021, 153] on button "Zoom in" at bounding box center [1016, 161] width 22 height 22
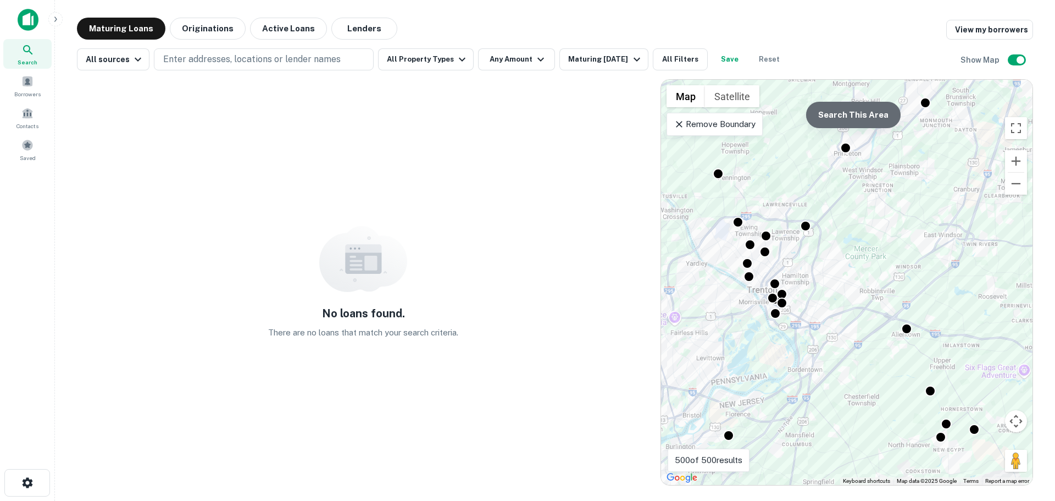
click at [870, 121] on button "Search This Area" at bounding box center [853, 115] width 94 height 26
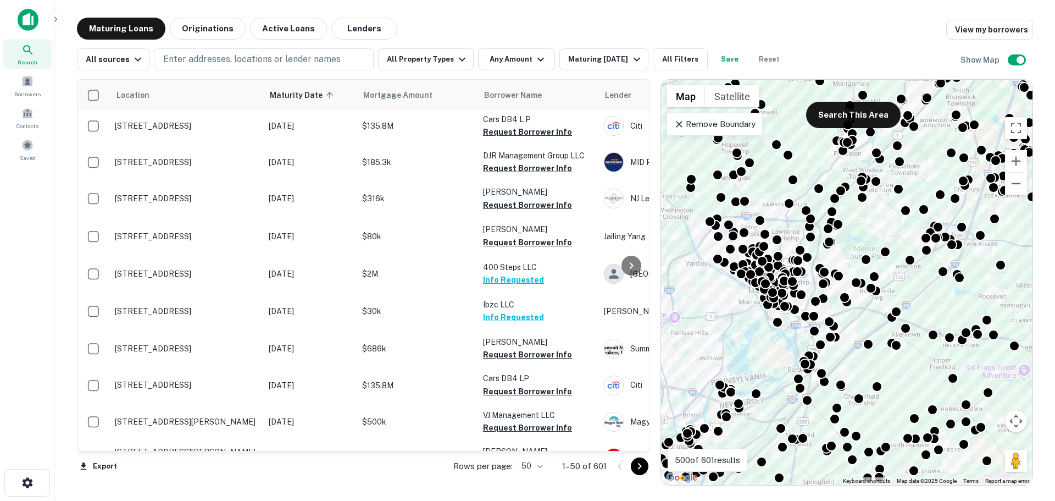
scroll to position [576, 0]
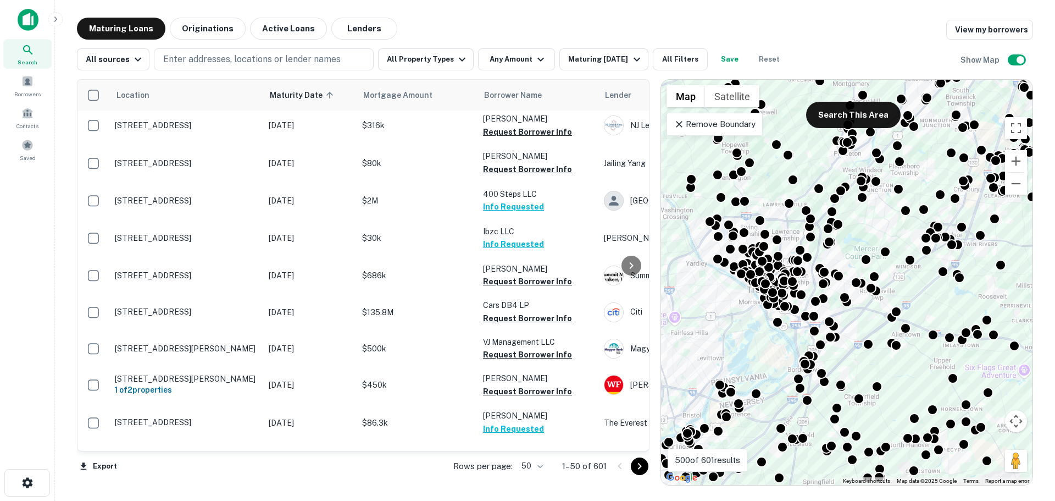
drag, startPoint x: 640, startPoint y: 209, endPoint x: 638, endPoint y: 201, distance: 8.5
drag, startPoint x: 642, startPoint y: 178, endPoint x: 655, endPoint y: 141, distance: 39.6
click at [655, 141] on div at bounding box center [654, 282] width 1 height 406
drag, startPoint x: 641, startPoint y: 193, endPoint x: 626, endPoint y: 122, distance: 72.5
click at [626, 122] on div at bounding box center [631, 265] width 22 height 371
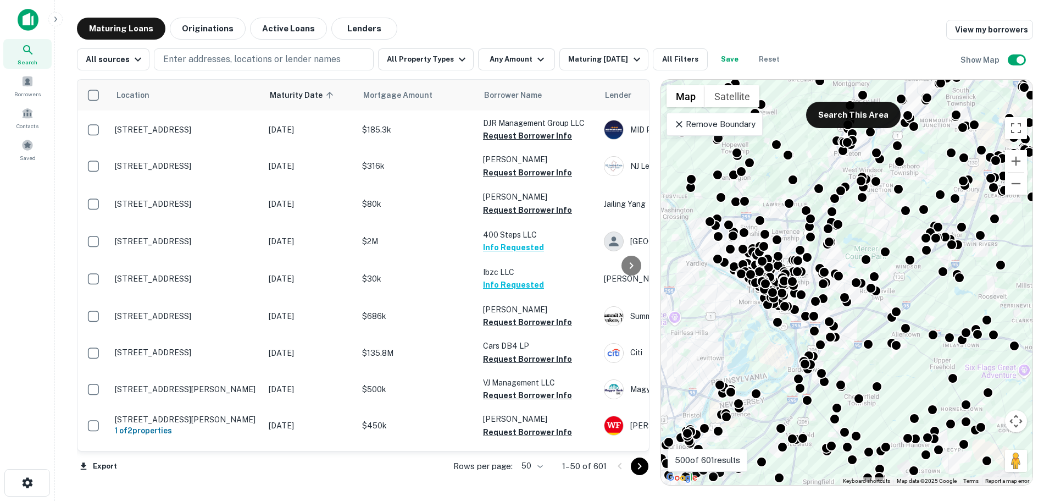
scroll to position [510, 0]
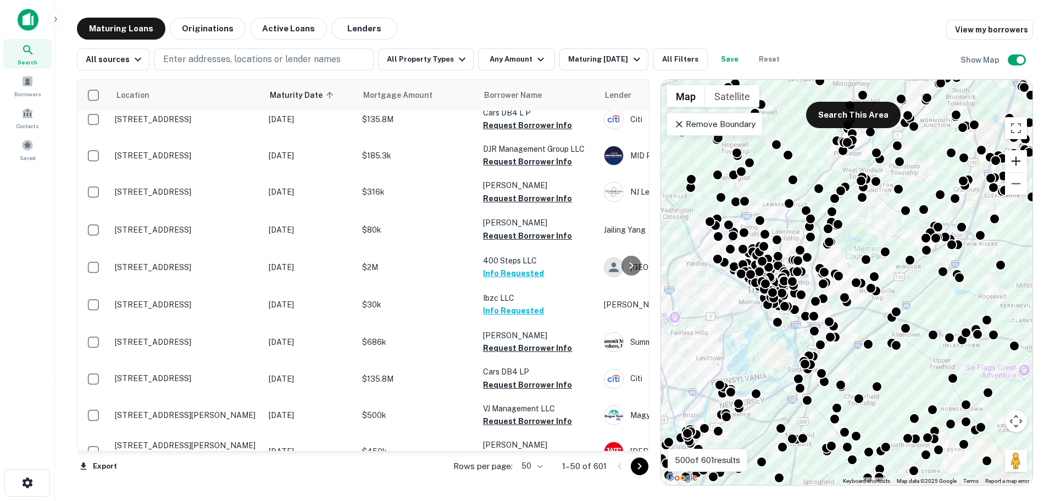
click at [1016, 159] on button "Zoom in" at bounding box center [1016, 161] width 22 height 22
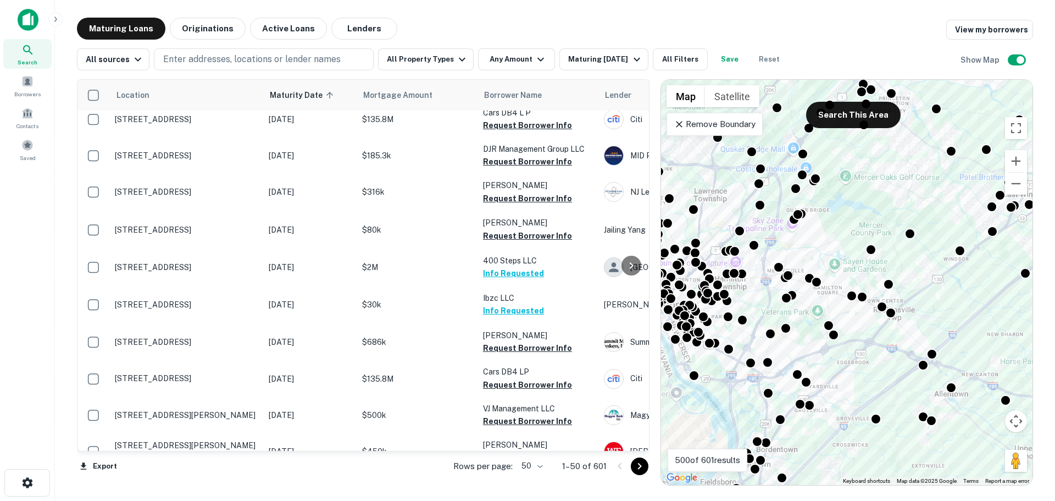
drag, startPoint x: 898, startPoint y: 226, endPoint x: 888, endPoint y: 236, distance: 14.0
click at [888, 236] on div "To activate drag with keyboard, press Alt + Enter. Once in keyboard drag state,…" at bounding box center [846, 282] width 371 height 405
click at [1013, 187] on button "Zoom out" at bounding box center [1016, 184] width 22 height 22
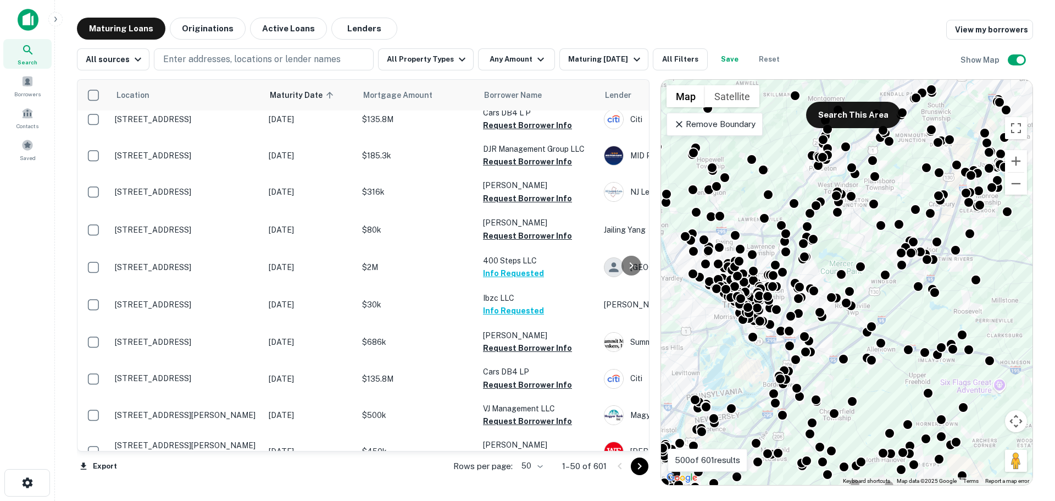
drag, startPoint x: 978, startPoint y: 213, endPoint x: 955, endPoint y: 225, distance: 25.3
click at [955, 225] on div "To activate drag with keyboard, press Alt + Enter. Once in keyboard drag state,…" at bounding box center [846, 282] width 371 height 405
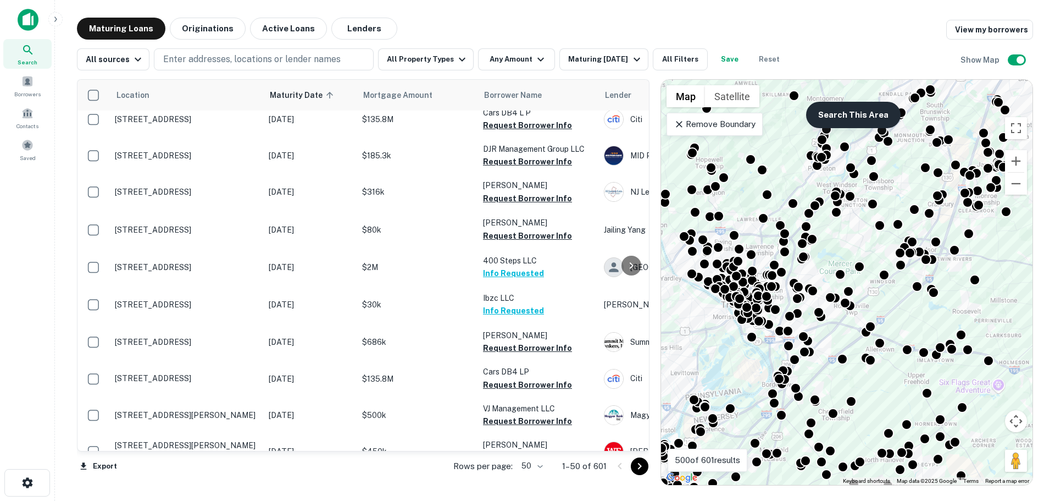
click at [858, 113] on button "Search This Area" at bounding box center [853, 115] width 94 height 26
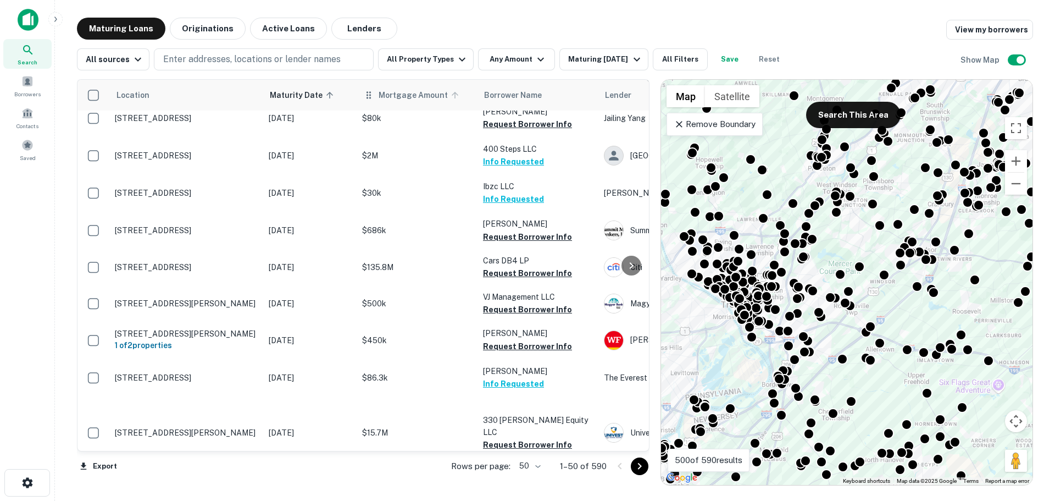
click at [408, 98] on span "Mortgage Amount" at bounding box center [421, 94] width 84 height 13
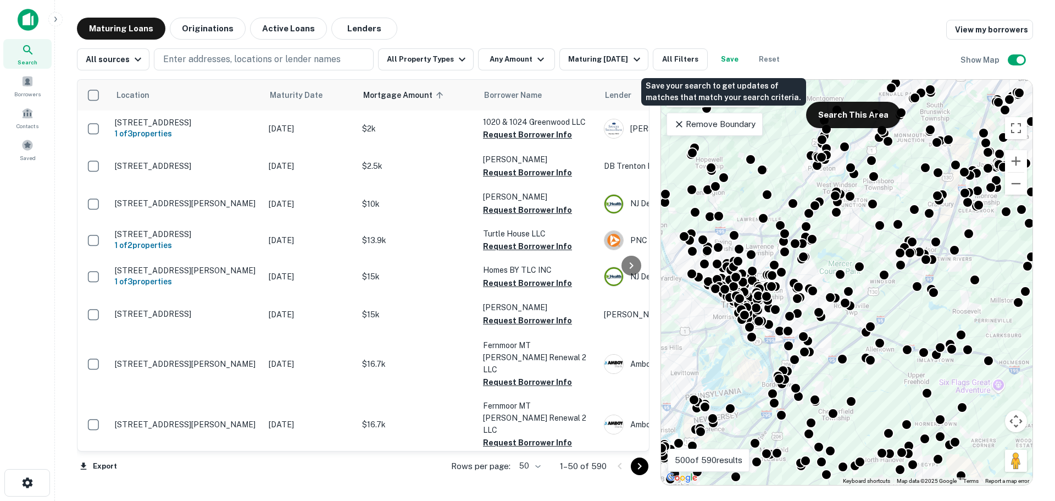
click at [722, 62] on button "Save" at bounding box center [729, 59] width 35 height 22
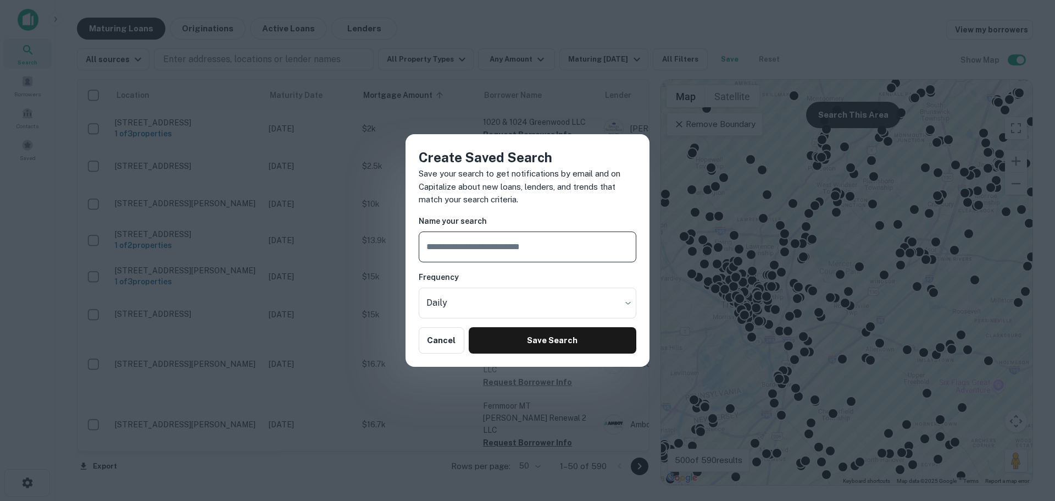
click at [533, 238] on input "text" at bounding box center [528, 246] width 218 height 31
type input "*******"
click at [562, 308] on body "Search Borrowers Contacts Saved Maturing Loans Originations Active Loans Lender…" at bounding box center [527, 250] width 1055 height 501
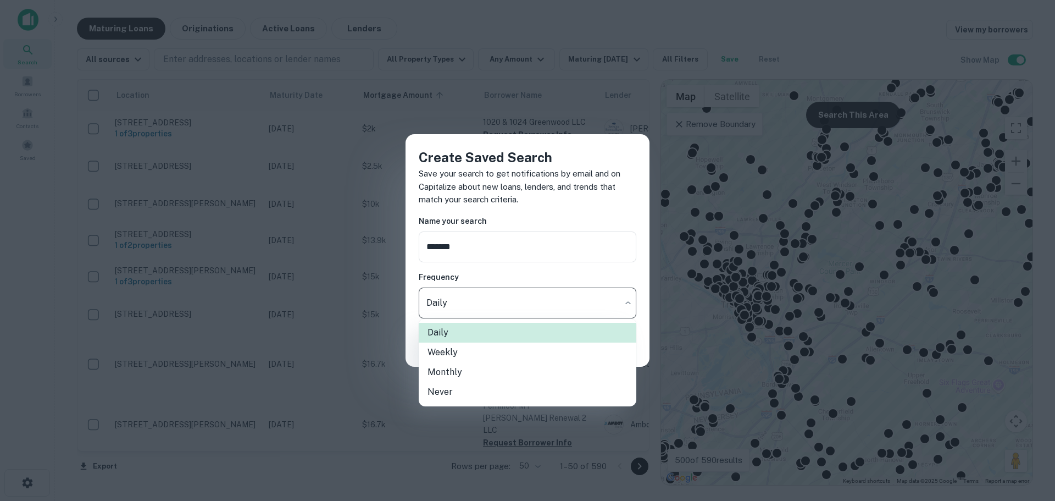
click at [549, 360] on li "Weekly" at bounding box center [528, 352] width 218 height 20
type input "******"
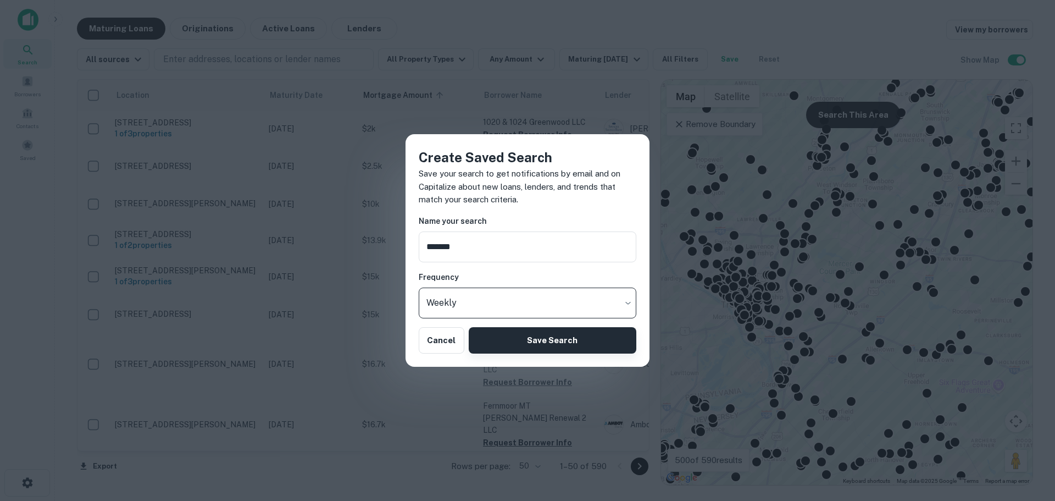
click at [570, 343] on button "Save Search" at bounding box center [553, 340] width 168 height 26
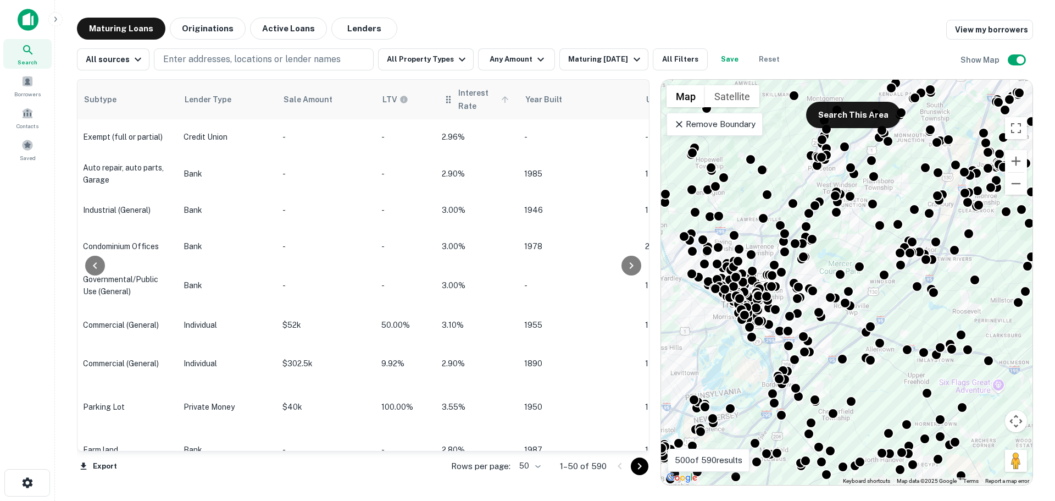
scroll to position [475, 871]
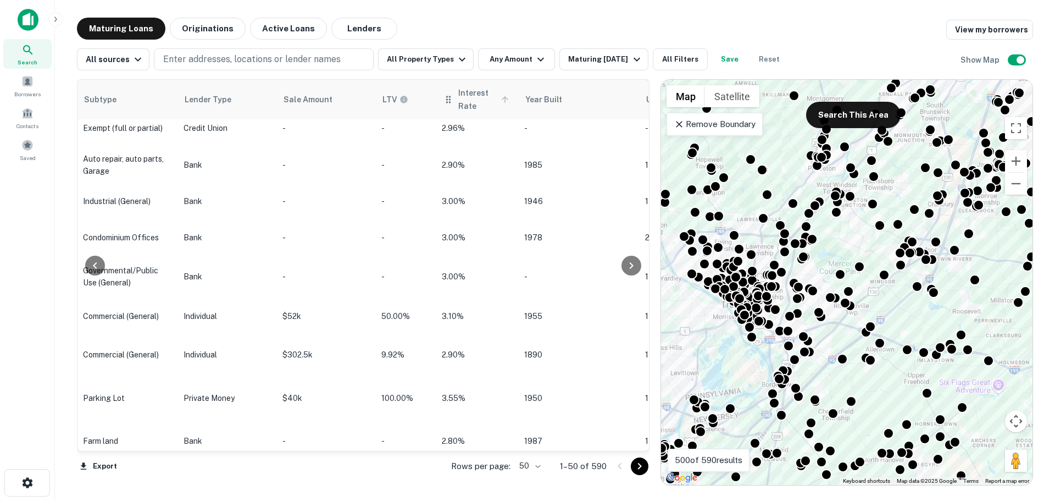
click at [468, 95] on span "Interest Rate" at bounding box center [485, 99] width 54 height 26
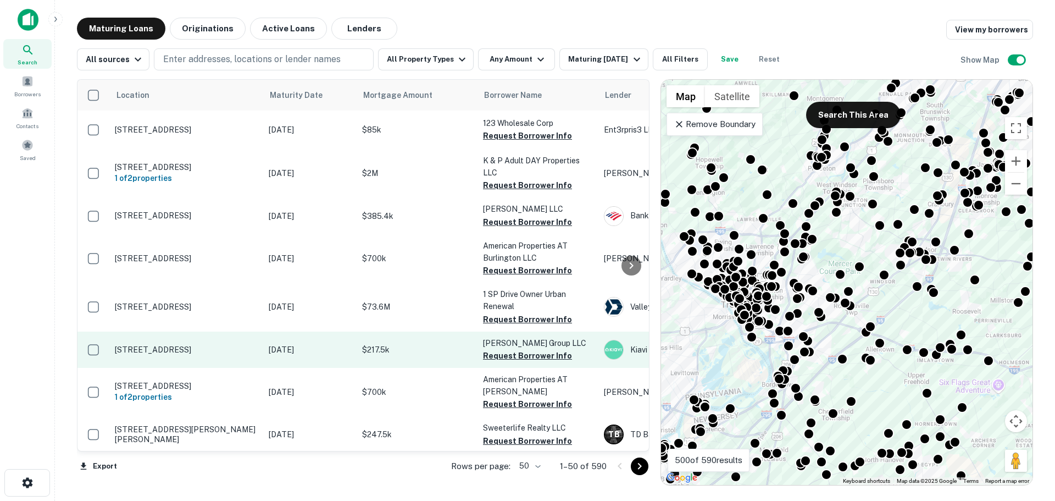
click at [231, 347] on p "208 Parkway Ave Ewing, NJ 08618" at bounding box center [186, 349] width 143 height 10
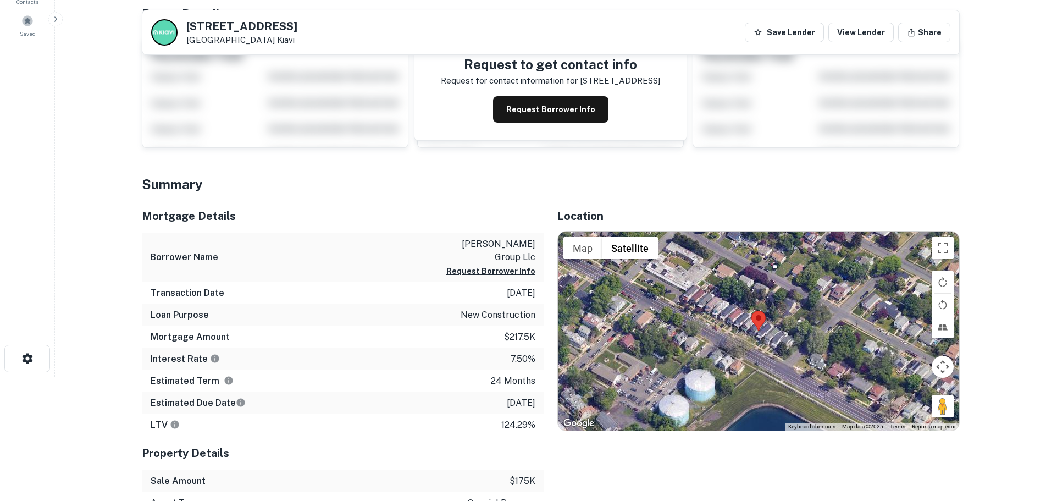
scroll to position [125, 0]
click at [231, 347] on div "Interest Rate 7.50%" at bounding box center [343, 358] width 402 height 22
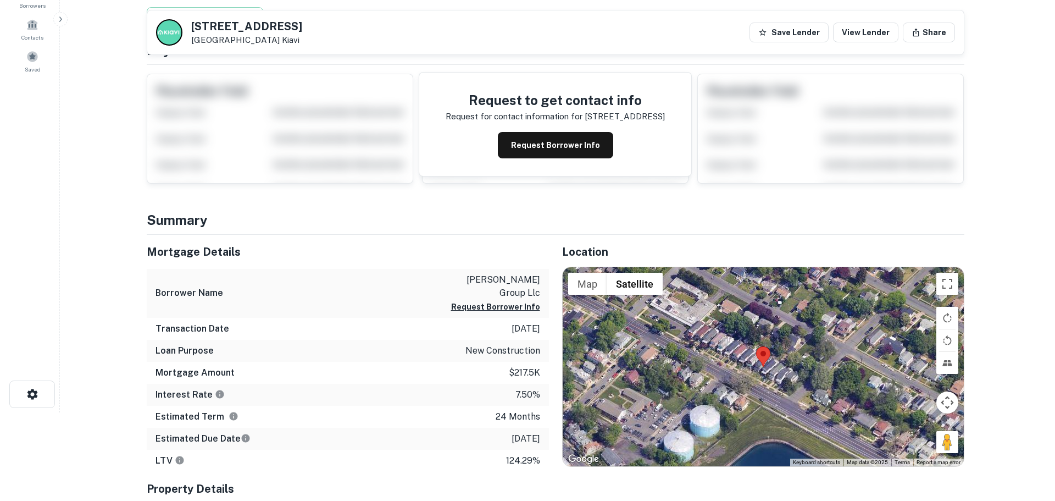
scroll to position [0, 0]
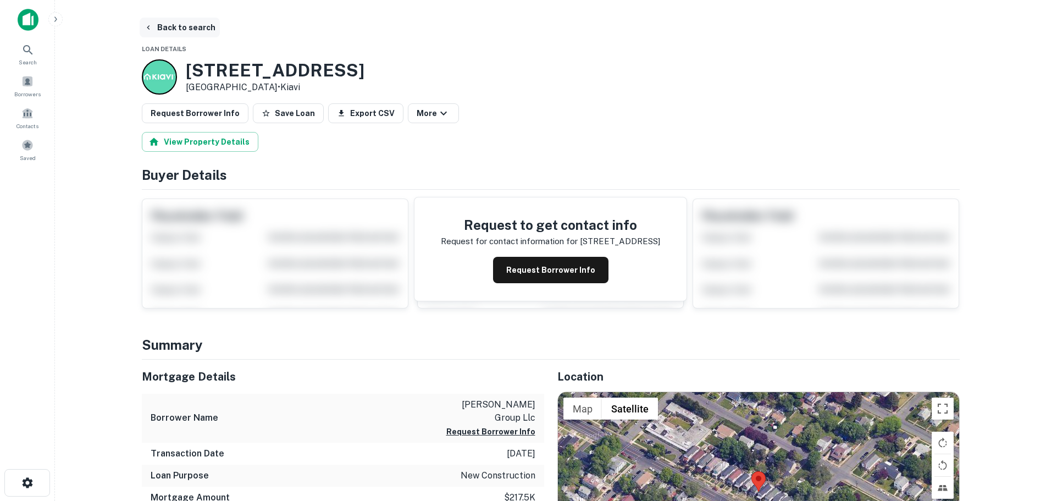
click at [180, 25] on button "Back to search" at bounding box center [180, 28] width 80 height 20
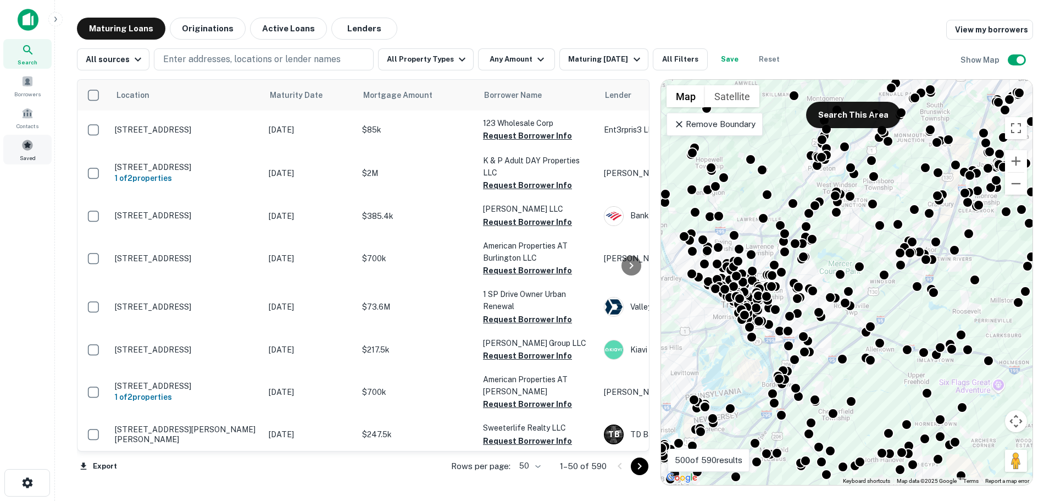
click at [31, 152] on div "Saved" at bounding box center [27, 150] width 48 height 30
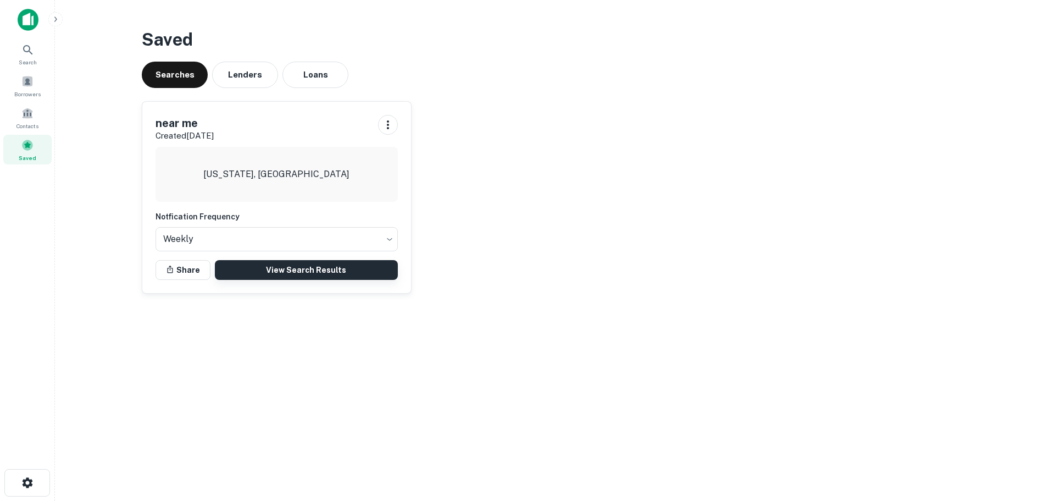
click at [270, 271] on link "View Search Results" at bounding box center [306, 270] width 183 height 20
